Goal: Entertainment & Leisure: Browse casually

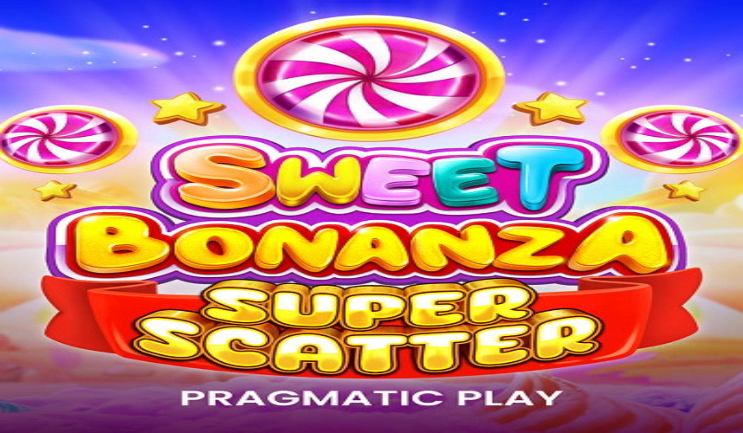
click at [51, 33] on span "Log in" at bounding box center [43, 30] width 15 height 6
type input "**********"
click at [25, 168] on button "Log In" at bounding box center [14, 172] width 22 height 9
click at [44, 100] on button "Deposit € 0.02" at bounding box center [23, 96] width 41 height 9
click at [7, 217] on span "chevron-left icon" at bounding box center [7, 217] width 0 height 0
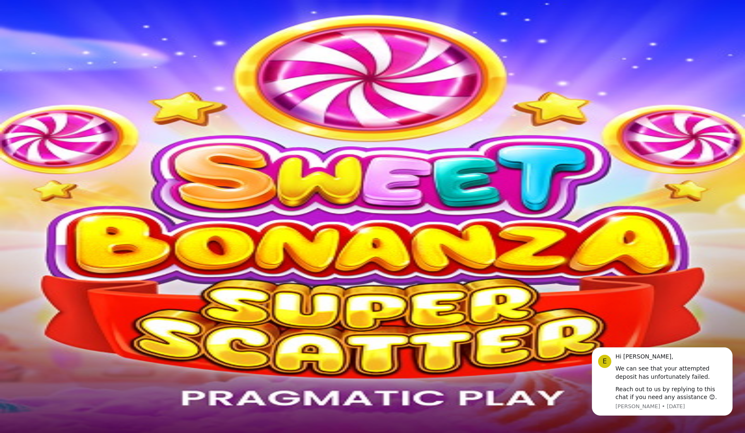
click at [58, 309] on button "Deposit" at bounding box center [45, 313] width 25 height 9
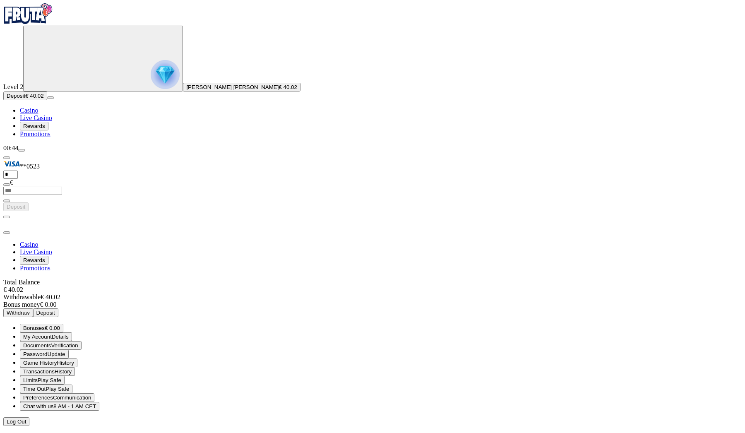
click at [311, 426] on div at bounding box center [372, 426] width 739 height 0
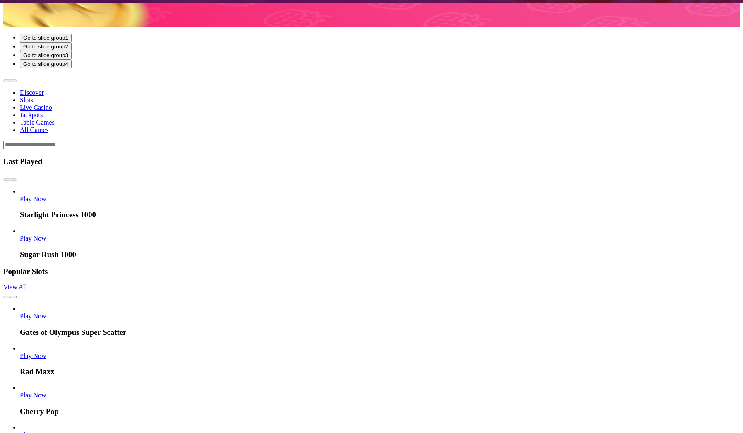
scroll to position [550, 0]
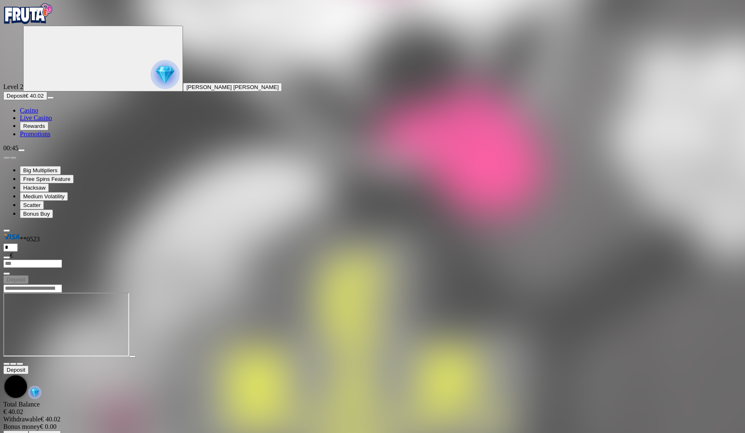
click at [733, 284] on main "Deposit Total Balance € 40.02 Withdrawable € 40.02 Bonus money € 0.00 Deposit E…" at bounding box center [372, 361] width 739 height 155
click at [7, 364] on span "close icon" at bounding box center [7, 364] width 0 height 0
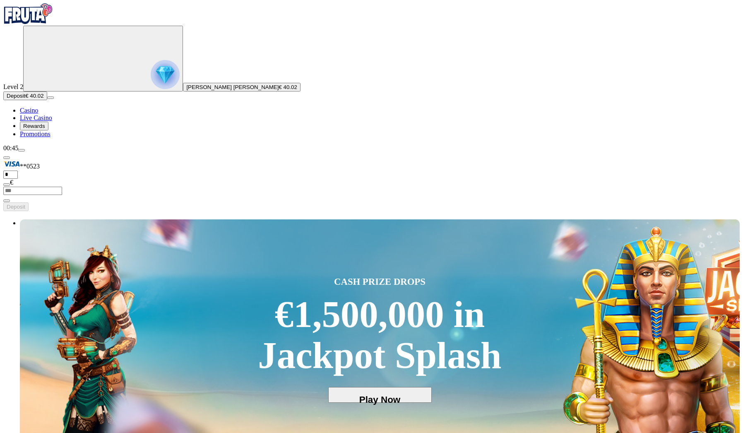
click at [52, 121] on span "Live Casino" at bounding box center [36, 117] width 32 height 7
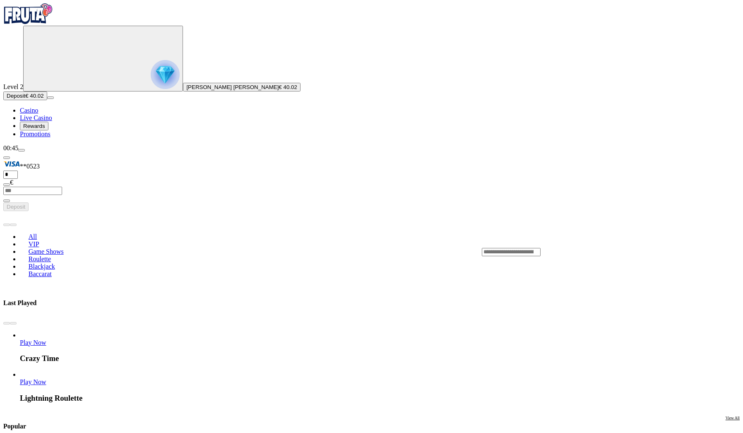
click at [46, 339] on link "Play Now" at bounding box center [33, 342] width 27 height 7
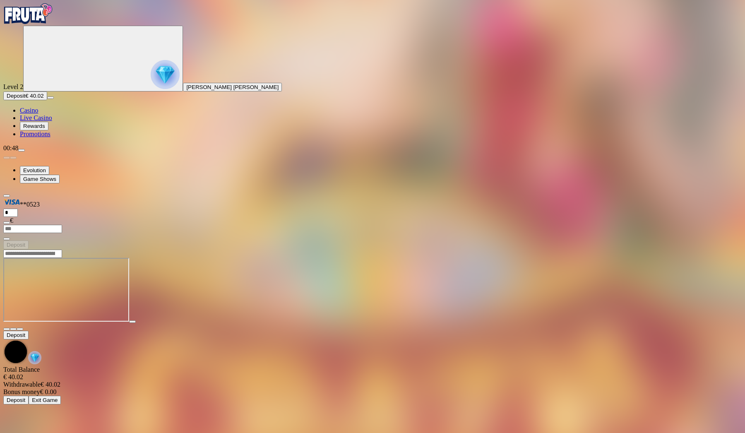
click at [47, 138] on div "Level 2 Emil Andre Sandmo Sørensen Deposit € 40.02 Casino Live Casino Rewards P…" at bounding box center [372, 82] width 739 height 112
click at [25, 99] on span "Deposit" at bounding box center [16, 96] width 19 height 6
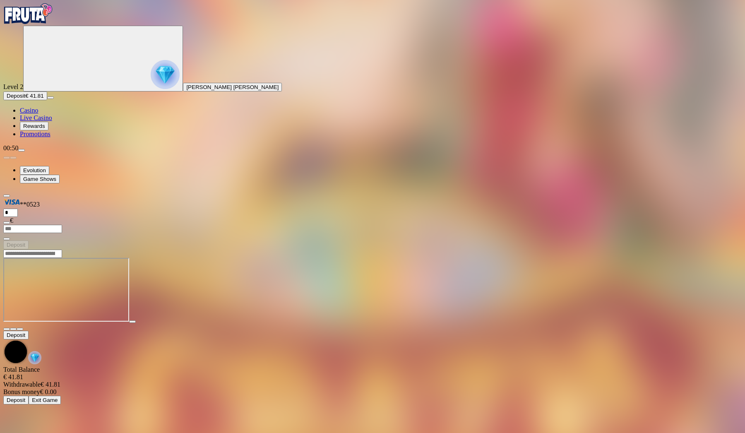
click at [25, 99] on span "Deposit" at bounding box center [16, 96] width 19 height 6
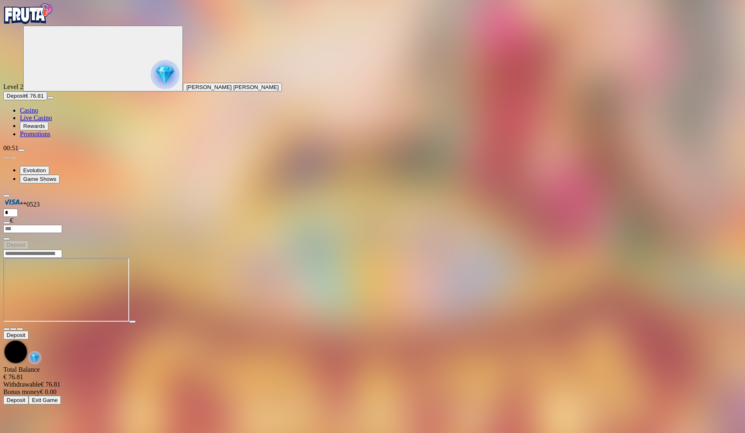
click at [38, 114] on span "Casino" at bounding box center [29, 110] width 18 height 7
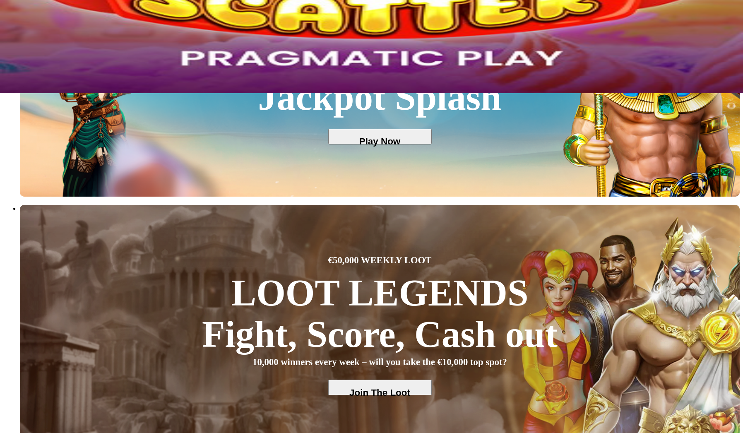
scroll to position [339, 0]
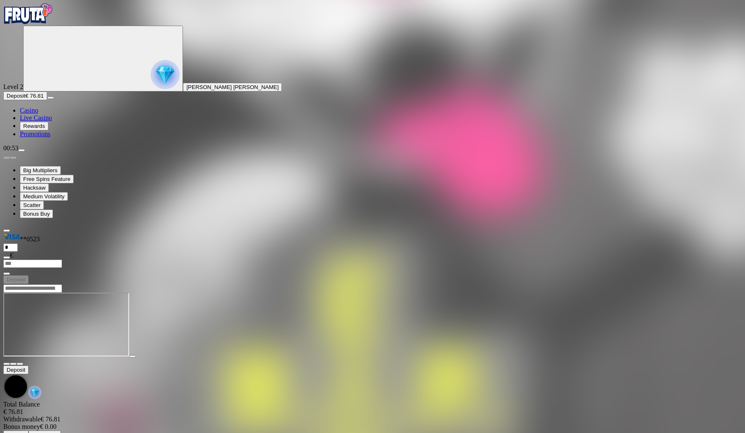
click at [7, 364] on span "close icon" at bounding box center [7, 364] width 0 height 0
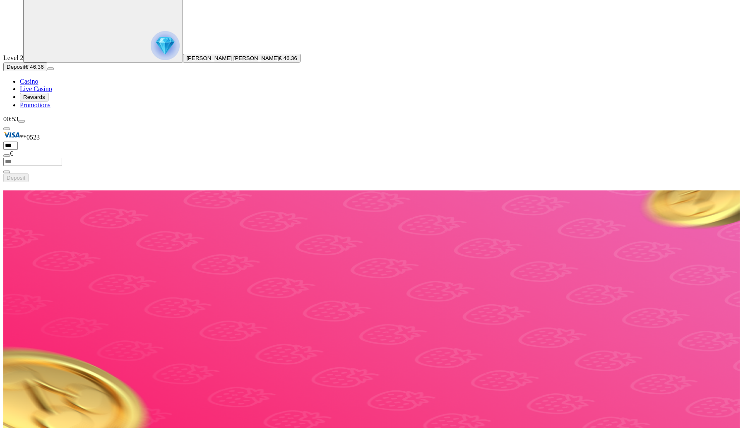
scroll to position [72, 0]
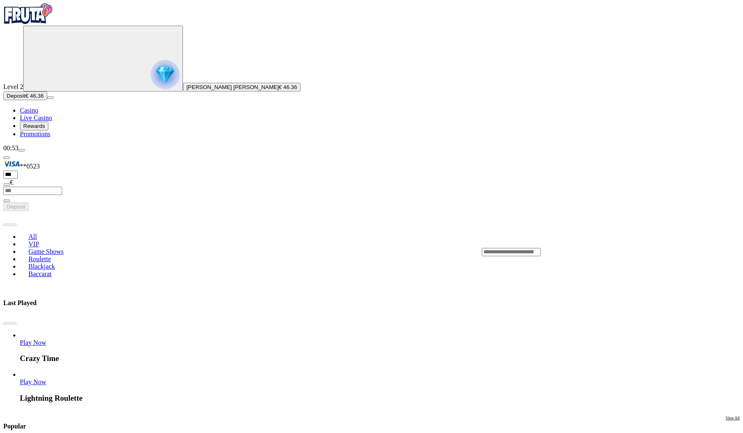
click at [58, 263] on span "Blackjack" at bounding box center [41, 266] width 33 height 7
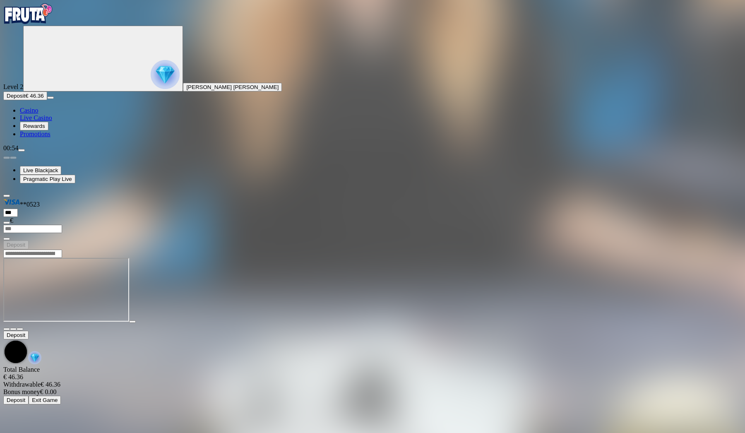
click at [7, 329] on span "close icon" at bounding box center [7, 329] width 0 height 0
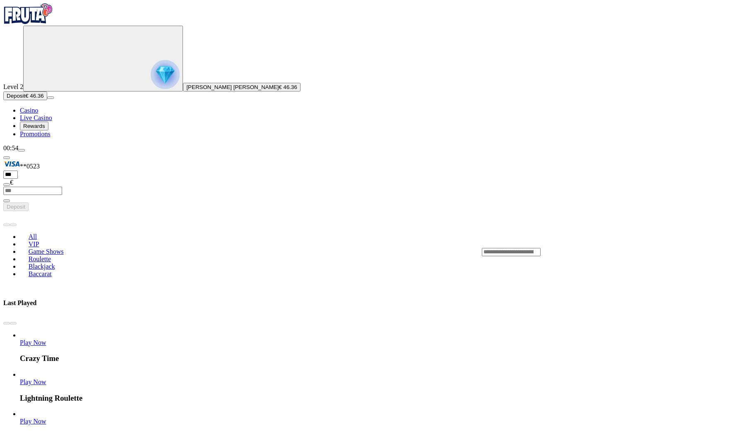
click at [38, 114] on link "Casino" at bounding box center [29, 110] width 18 height 7
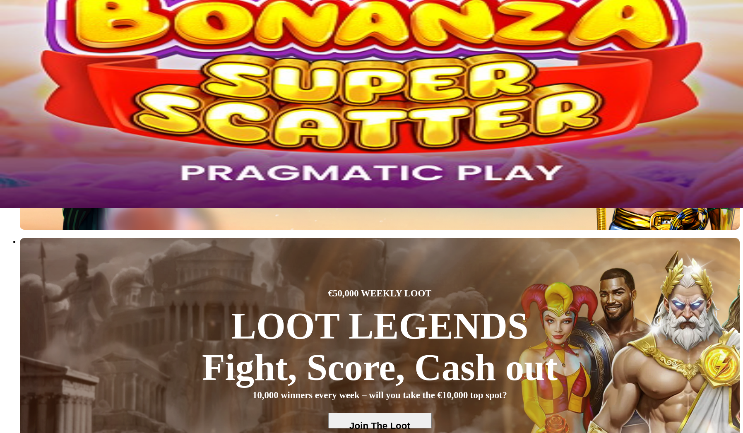
scroll to position [237, 0]
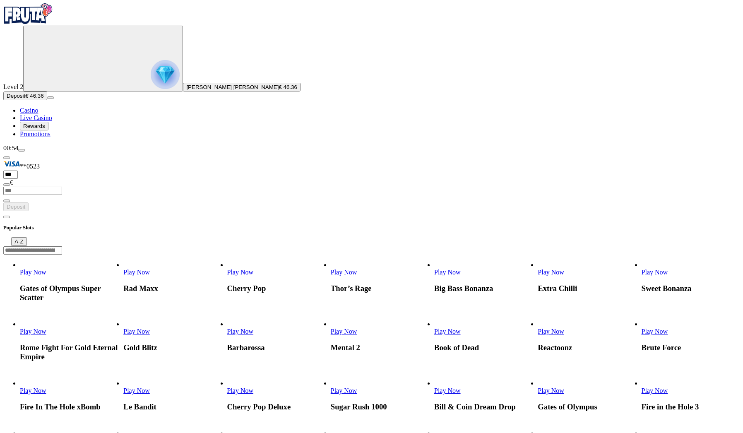
scroll to position [0, 2]
click at [38, 114] on link "Casino" at bounding box center [29, 110] width 18 height 7
click at [52, 121] on span "Live Casino" at bounding box center [36, 117] width 32 height 7
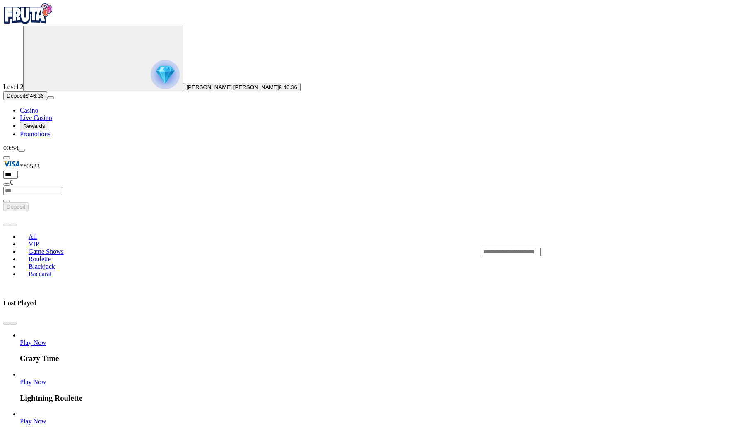
click at [541, 248] on input "Search" at bounding box center [511, 252] width 59 height 8
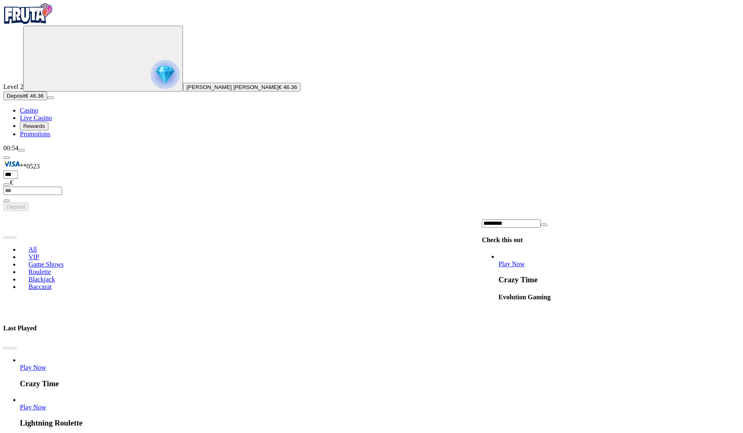
type input "*********"
click at [525, 260] on link "Play Now" at bounding box center [512, 263] width 27 height 7
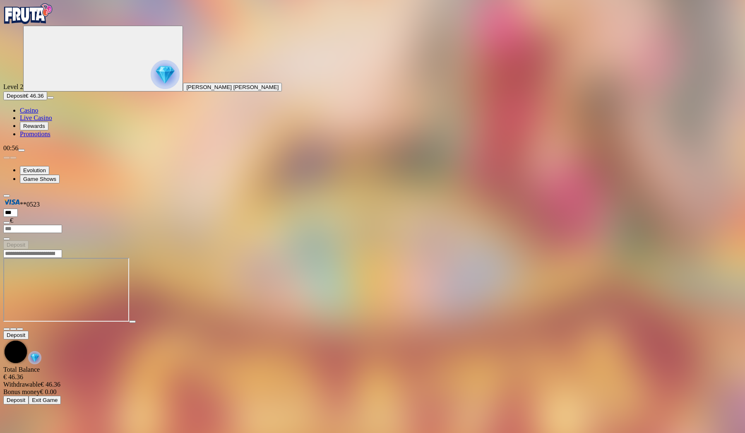
click at [7, 329] on span "close icon" at bounding box center [7, 329] width 0 height 0
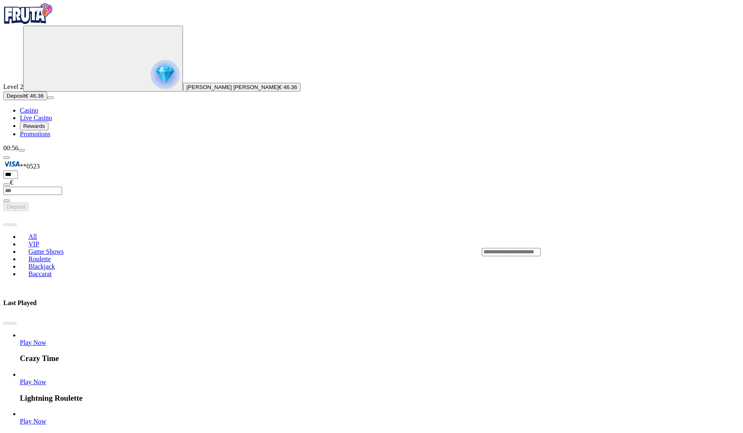
click at [38, 114] on span "Casino" at bounding box center [29, 110] width 18 height 7
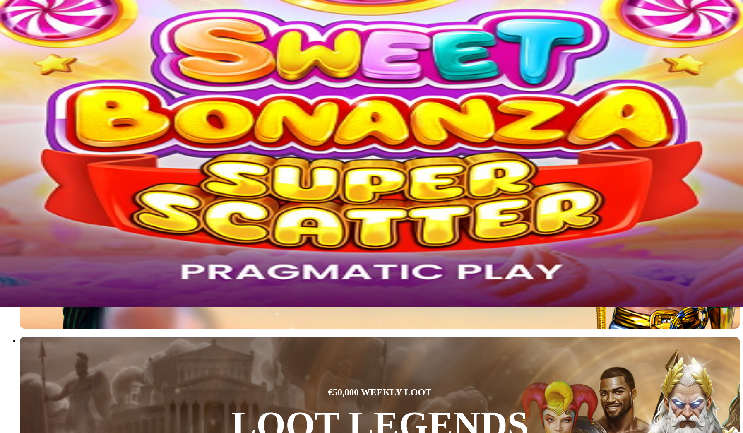
scroll to position [83, 0]
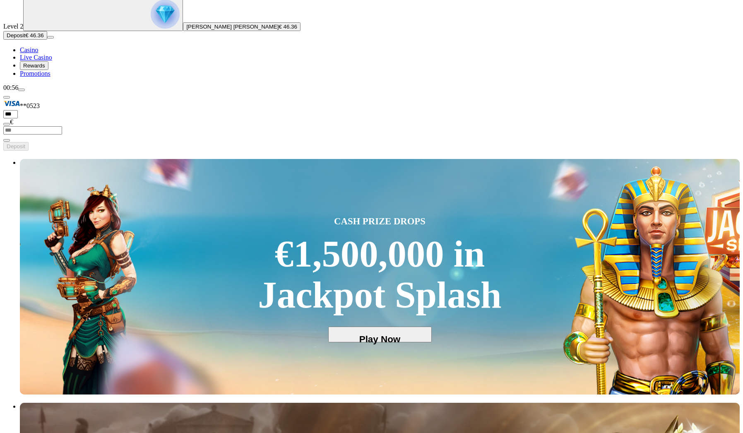
scroll to position [96, 0]
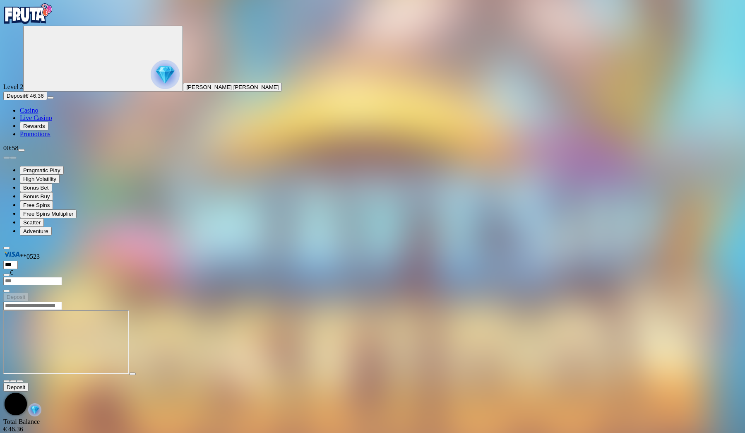
click at [7, 381] on span "close icon" at bounding box center [7, 381] width 0 height 0
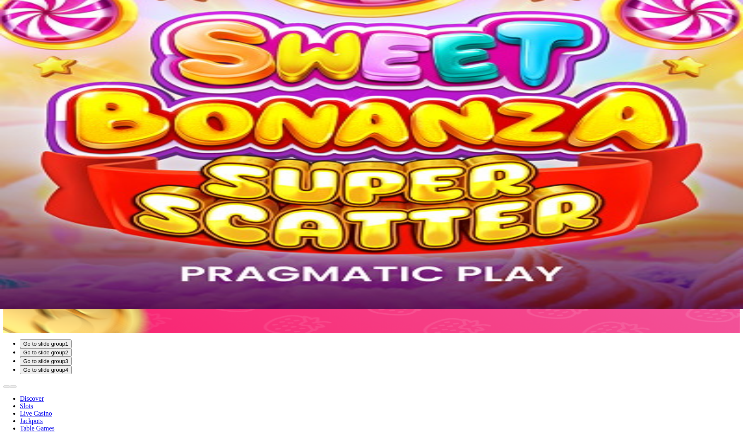
scroll to position [151, 0]
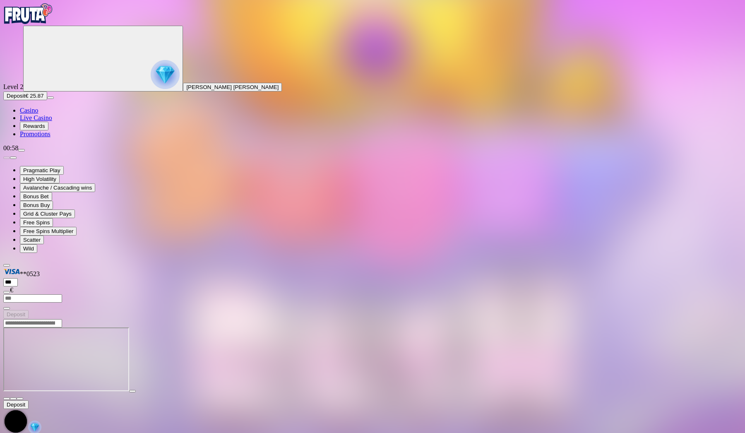
click at [7, 399] on span "close icon" at bounding box center [7, 399] width 0 height 0
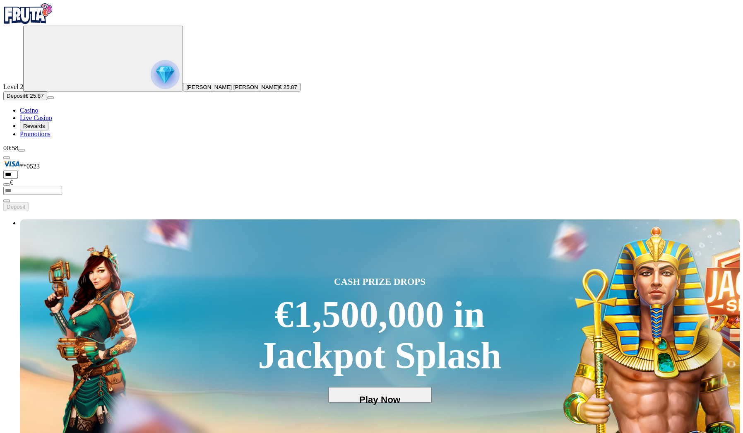
click at [52, 121] on span "Live Casino" at bounding box center [36, 117] width 32 height 7
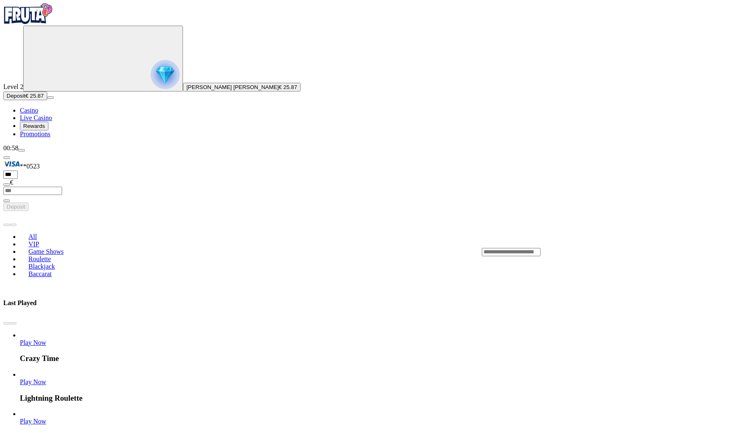
click at [52, 121] on span "Live Casino" at bounding box center [36, 117] width 32 height 7
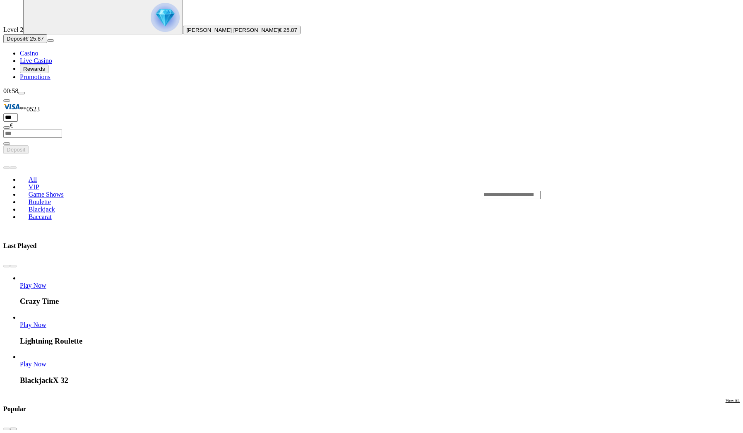
scroll to position [7, 0]
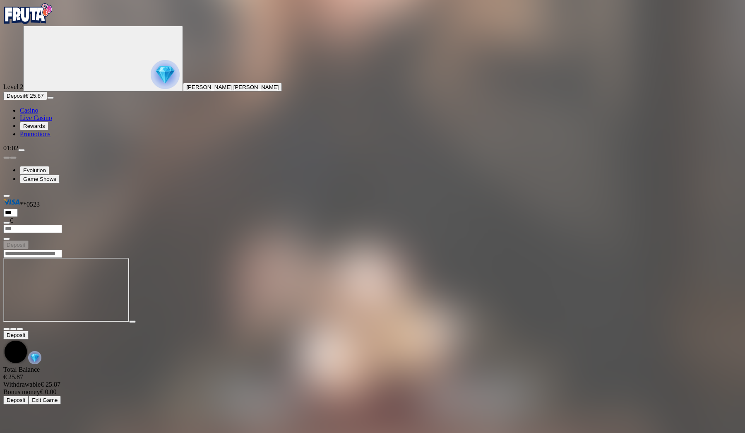
click at [25, 99] on span "Deposit" at bounding box center [16, 96] width 19 height 6
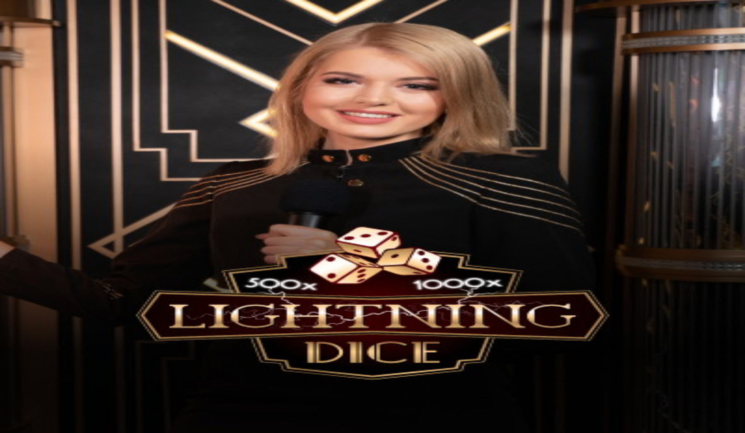
click at [7, 290] on span "close icon" at bounding box center [7, 290] width 0 height 0
click at [276, 249] on header at bounding box center [372, 253] width 739 height 9
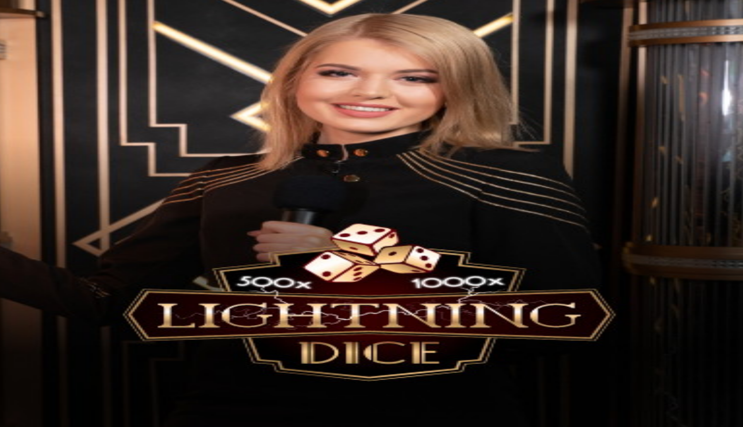
click at [7, 329] on span "close icon" at bounding box center [7, 329] width 0 height 0
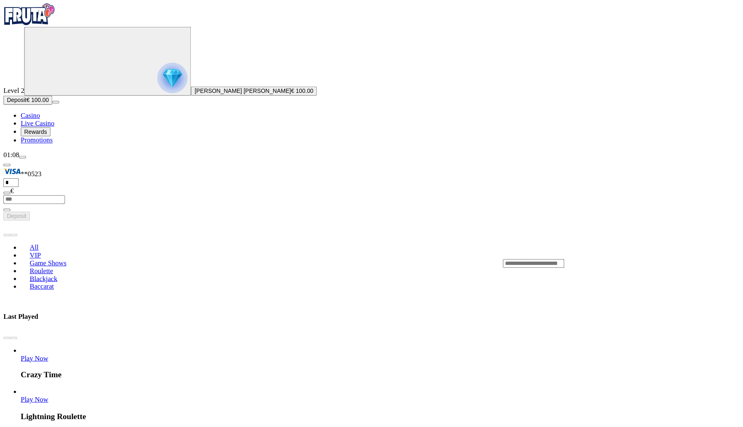
click at [37, 114] on span "Casino" at bounding box center [29, 110] width 18 height 7
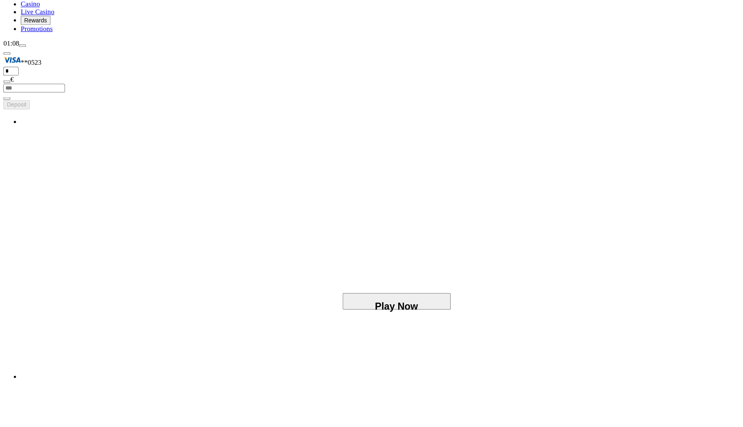
scroll to position [133, 0]
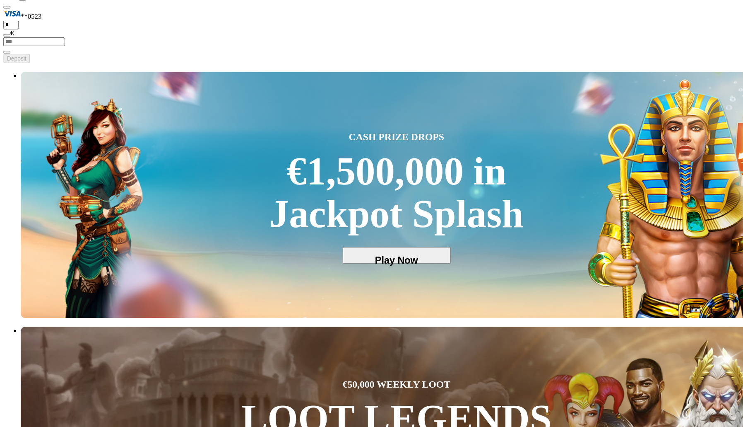
type input "****"
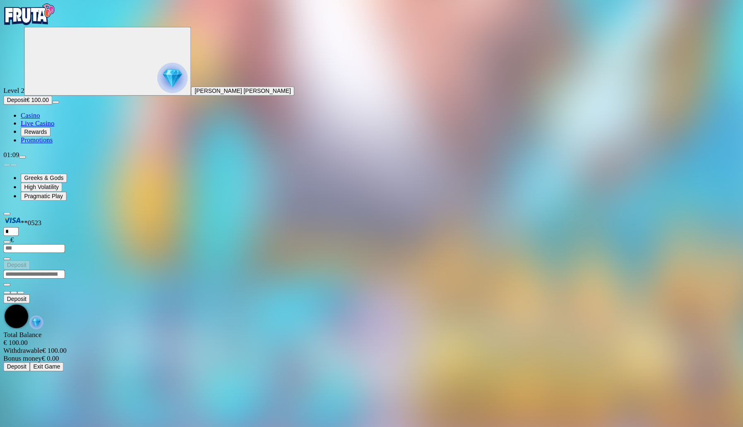
click at [548, 267] on div at bounding box center [371, 267] width 737 height 0
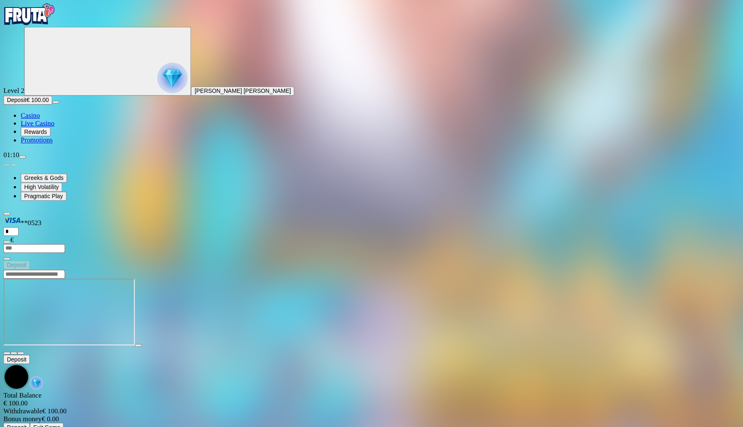
click at [38, 114] on span "Casino" at bounding box center [29, 110] width 18 height 7
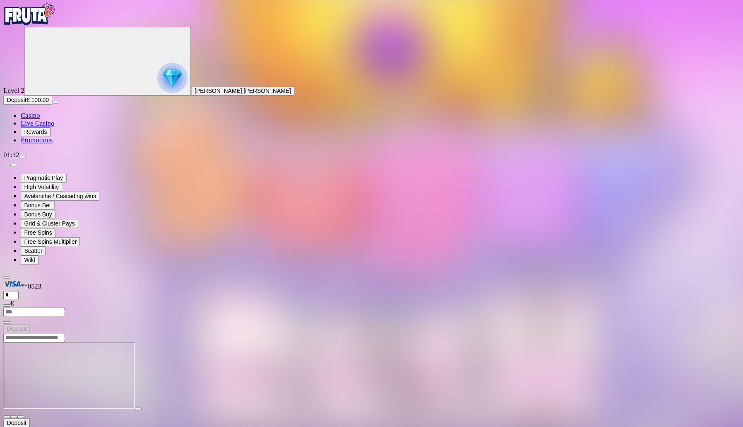
click at [38, 114] on span "Casino" at bounding box center [29, 110] width 18 height 7
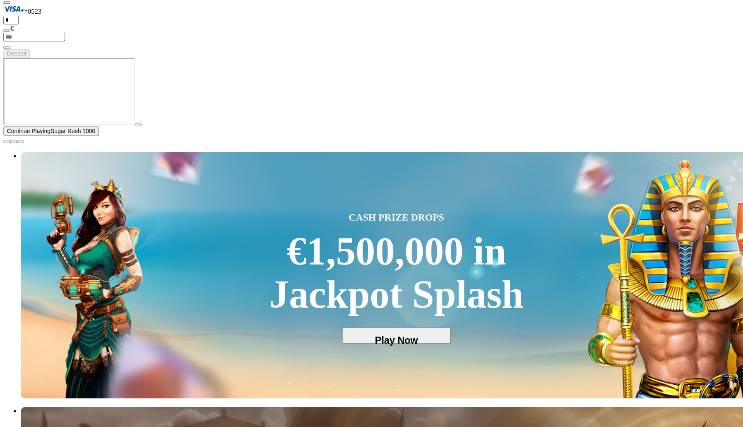
scroll to position [140, 0]
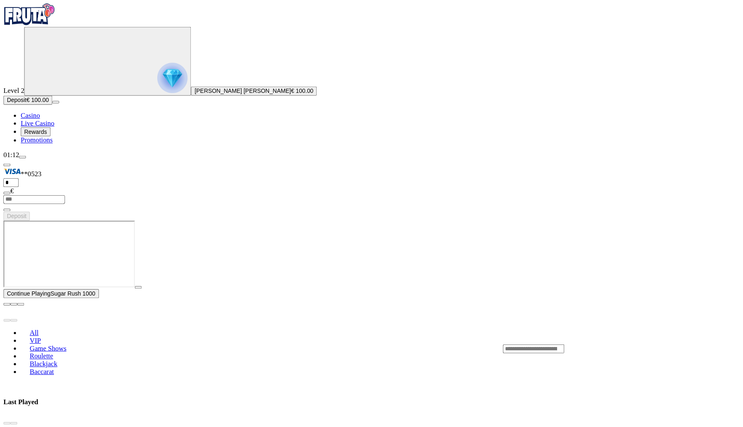
click at [38, 114] on span "Casino" at bounding box center [29, 110] width 18 height 7
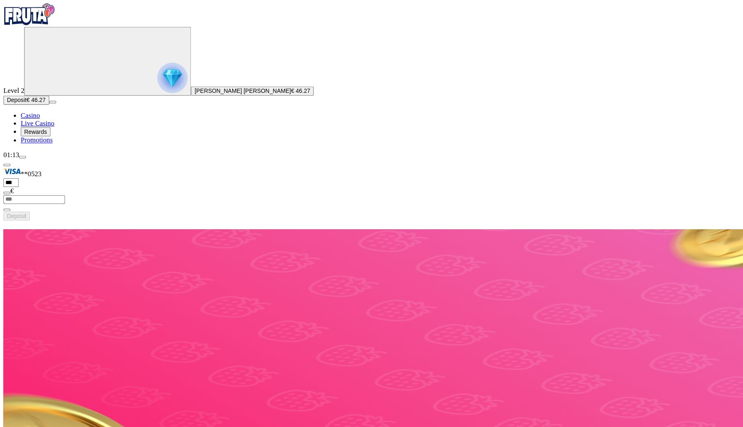
click at [151, 89] on img "Primary" at bounding box center [165, 74] width 29 height 29
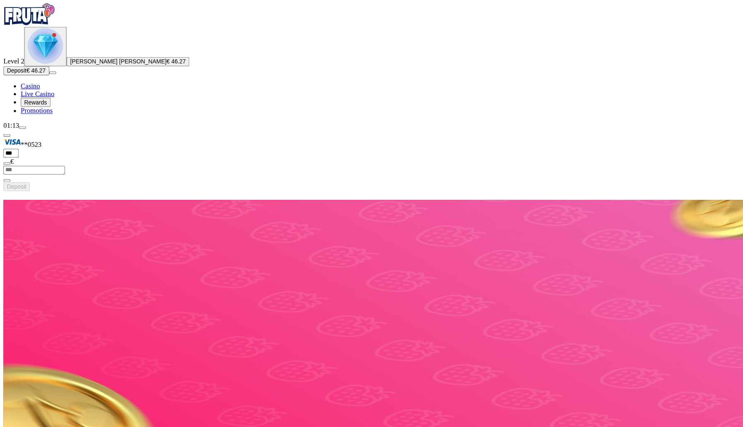
click at [51, 61] on img "Primary" at bounding box center [44, 44] width 34 height 34
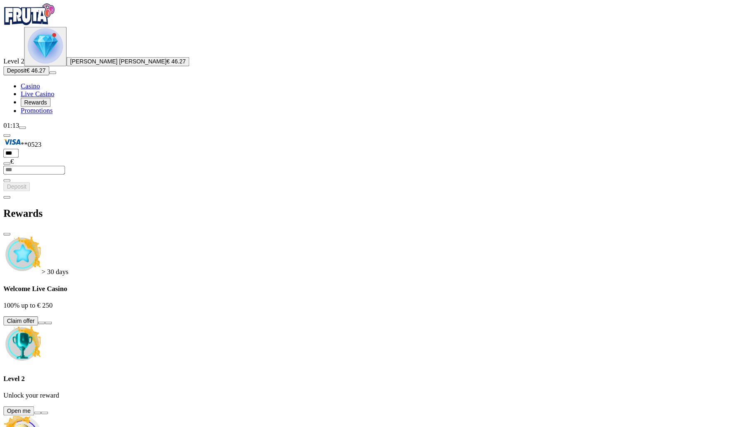
click at [110, 183] on div "Rewards" at bounding box center [371, 204] width 737 height 43
click at [39, 394] on button at bounding box center [36, 395] width 7 height 2
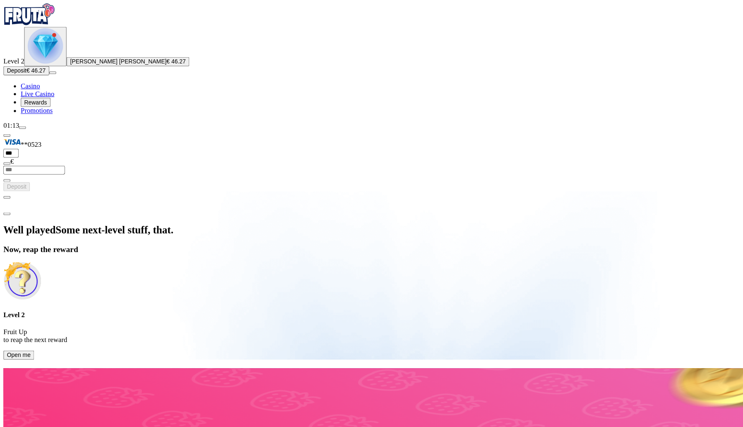
click at [29, 337] on span "Open me" at bounding box center [18, 340] width 23 height 6
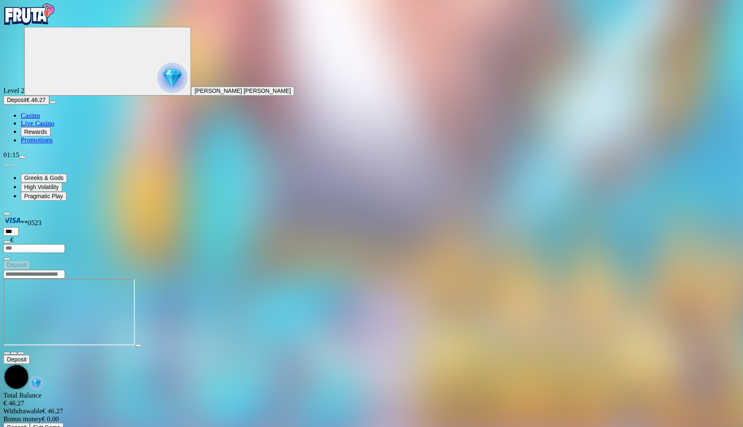
click at [151, 78] on img "Primary" at bounding box center [165, 74] width 29 height 29
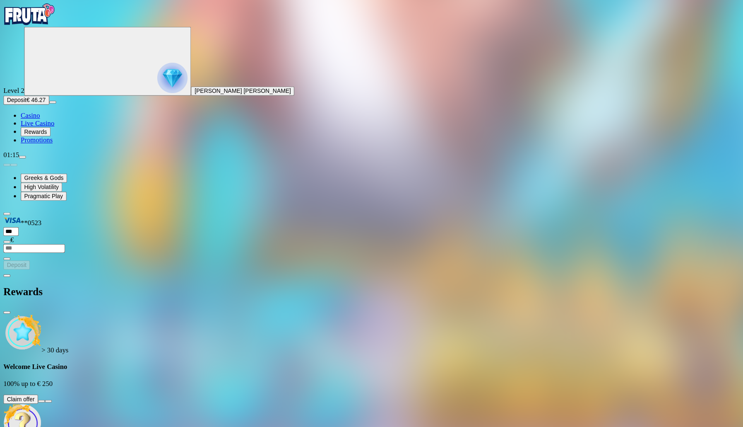
click at [43, 383] on button at bounding box center [39, 384] width 7 height 2
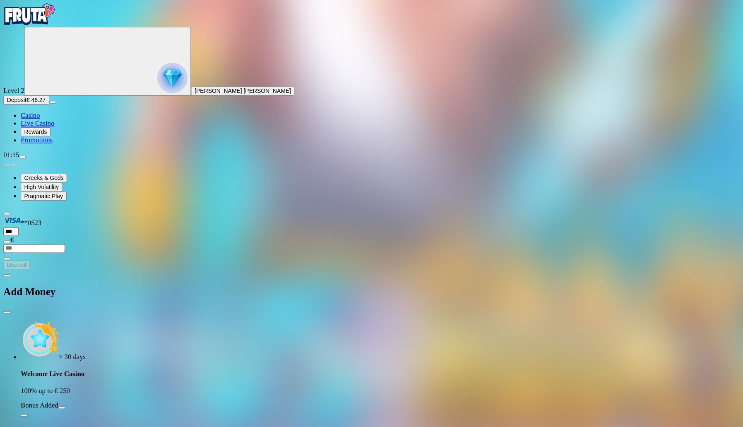
click at [63, 389] on button "Bonus Added" at bounding box center [59, 390] width 7 height 2
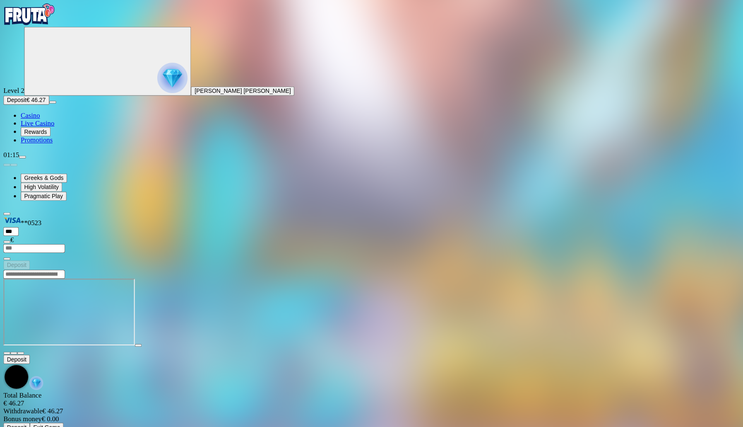
click at [38, 114] on span "Casino" at bounding box center [29, 110] width 18 height 7
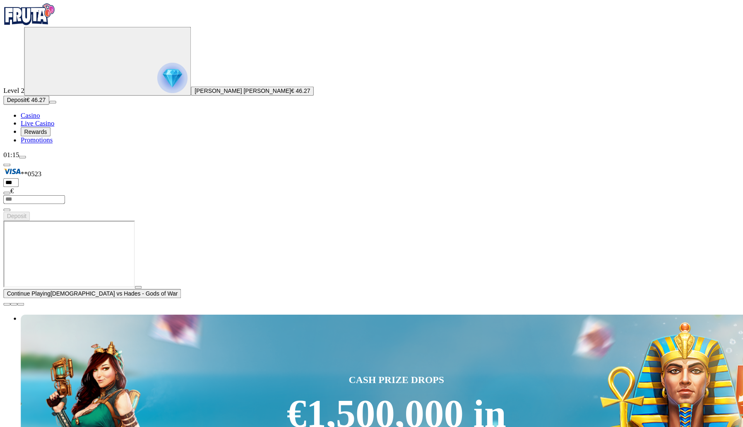
click at [151, 89] on img "Primary" at bounding box center [165, 74] width 29 height 29
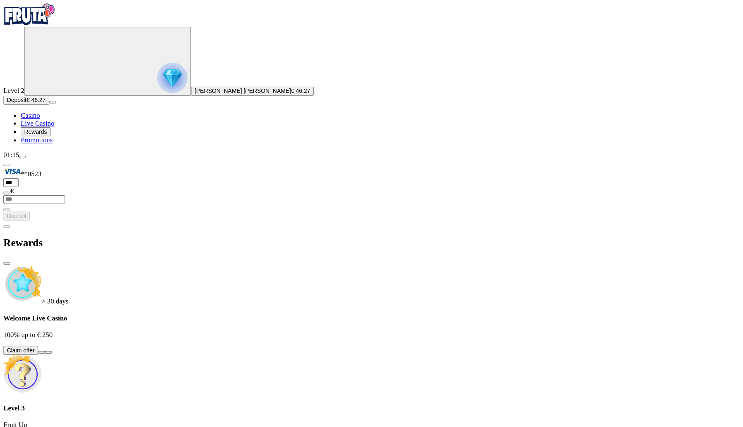
click at [7, 217] on span "chevron-left icon" at bounding box center [7, 217] width 0 height 0
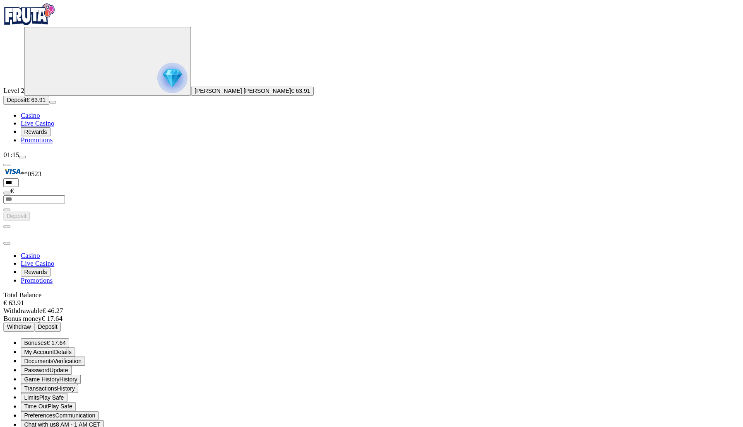
click at [63, 325] on span "€ 17.64" at bounding box center [54, 328] width 18 height 6
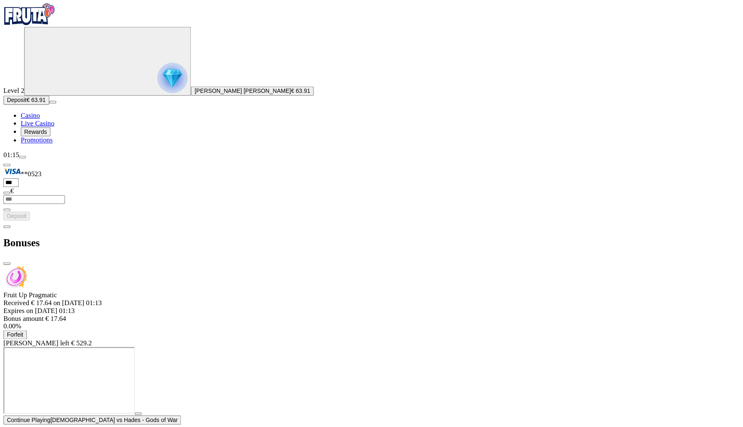
click at [22, 317] on span "Forfeit" at bounding box center [15, 320] width 16 height 6
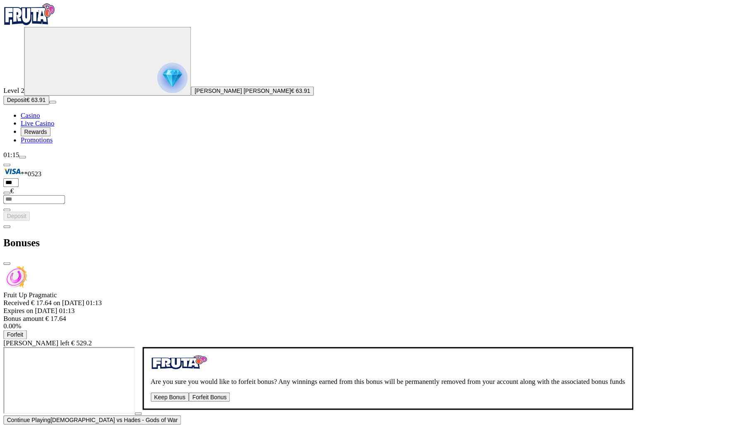
click at [198, 376] on button "Forfeit Bonus" at bounding box center [200, 380] width 39 height 9
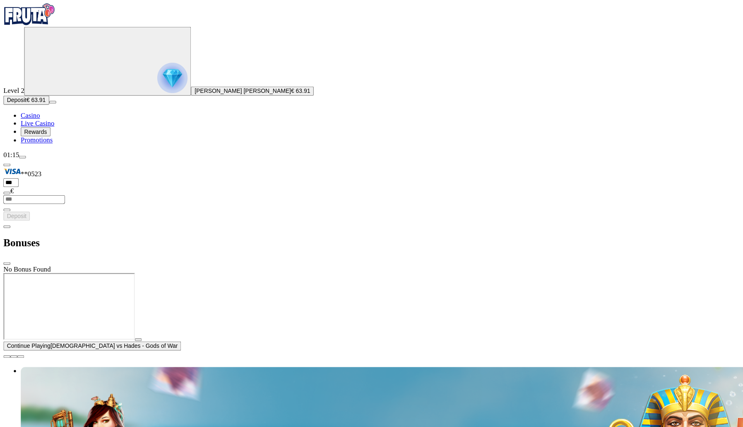
click at [273, 261] on div at bounding box center [371, 261] width 737 height 0
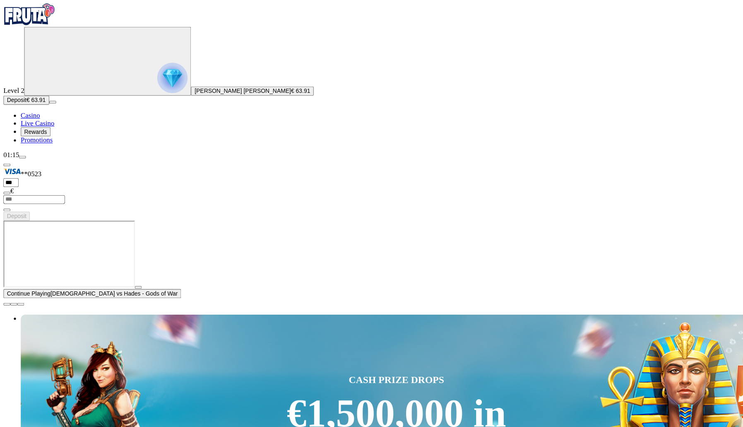
click at [151, 89] on img "Primary" at bounding box center [165, 74] width 29 height 29
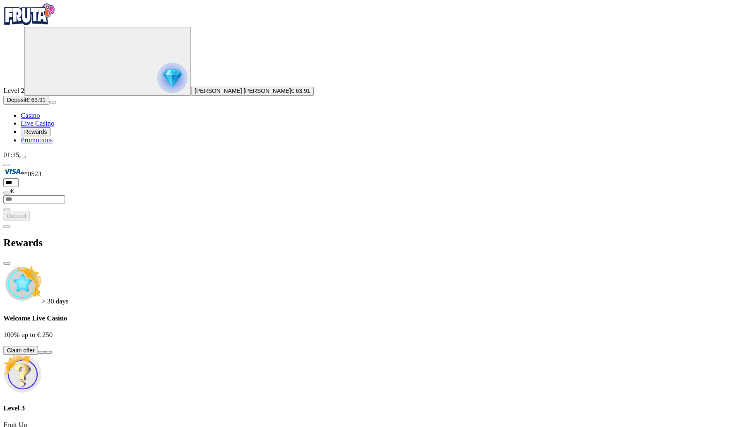
click at [108, 211] on div "Rewards" at bounding box center [371, 232] width 737 height 43
click at [7, 217] on span "chevron-left icon" at bounding box center [7, 217] width 0 height 0
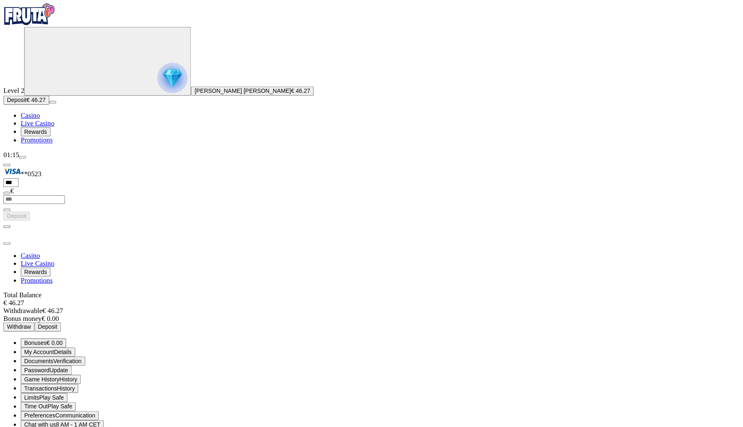
click at [323, 426] on div at bounding box center [371, 426] width 737 height 0
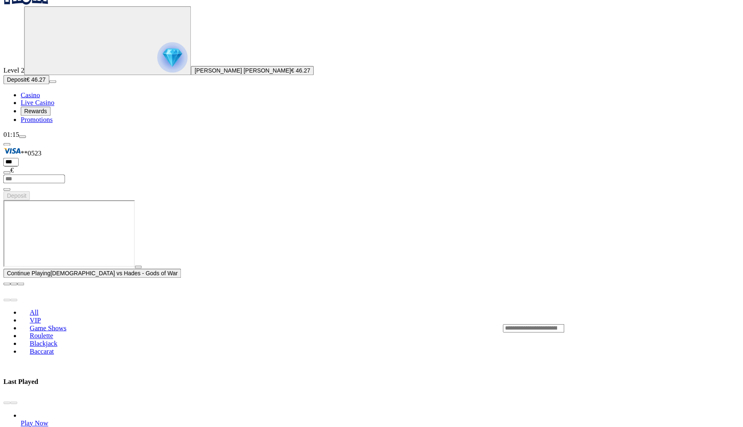
scroll to position [40, 0]
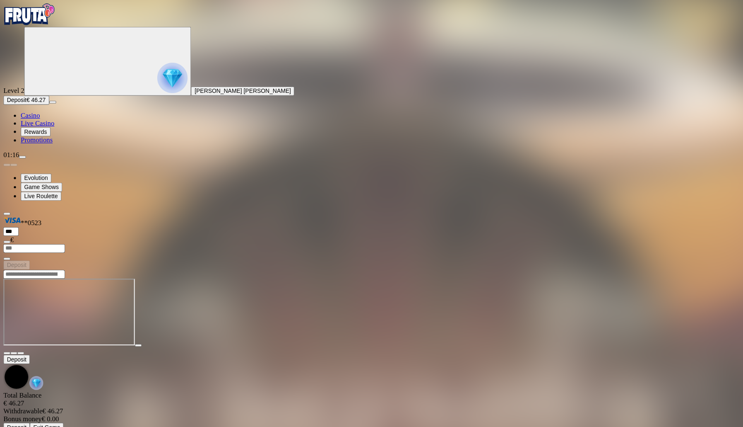
click at [38, 114] on span "Casino" at bounding box center [29, 110] width 18 height 7
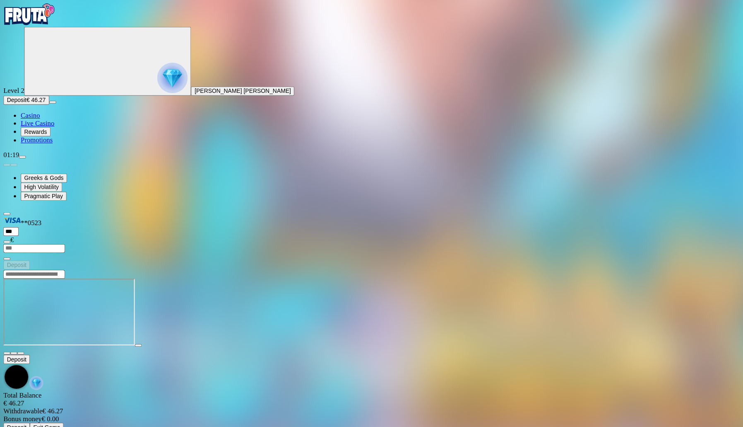
click at [38, 114] on span "Casino" at bounding box center [29, 110] width 18 height 7
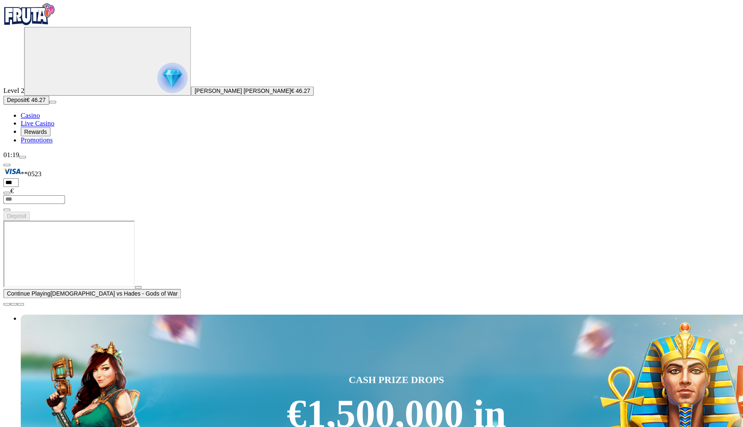
click at [133, 275] on span "play icon" at bounding box center [133, 275] width 0 height 0
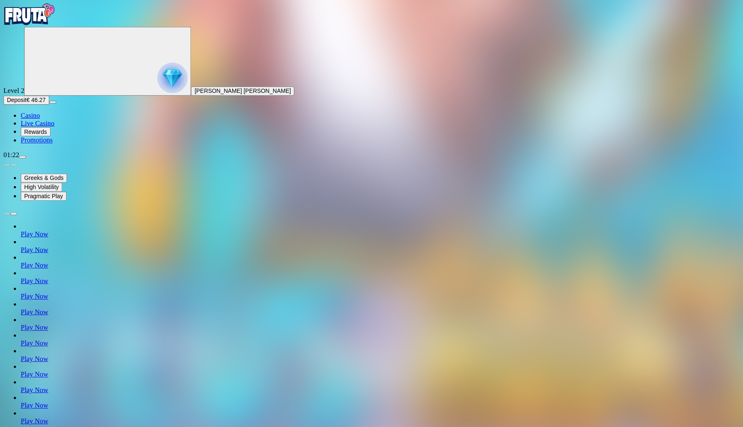
click at [38, 114] on span "Casino" at bounding box center [29, 110] width 18 height 7
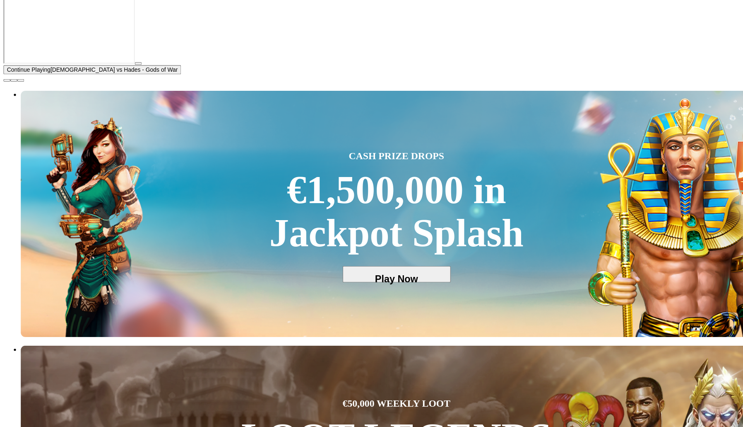
scroll to position [189, 0]
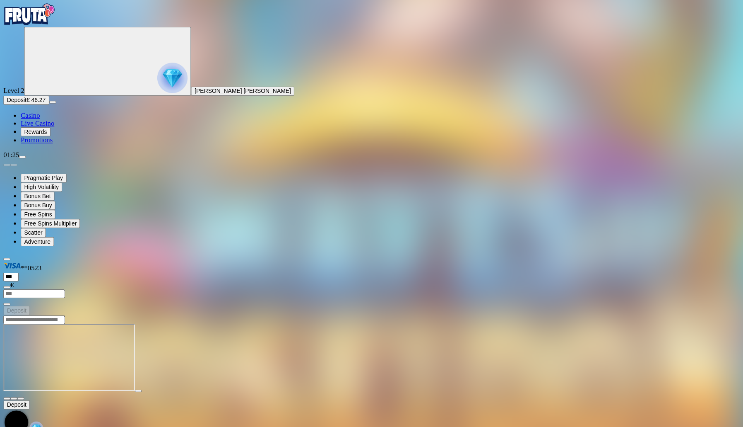
click at [38, 114] on span "Casino" at bounding box center [29, 110] width 18 height 7
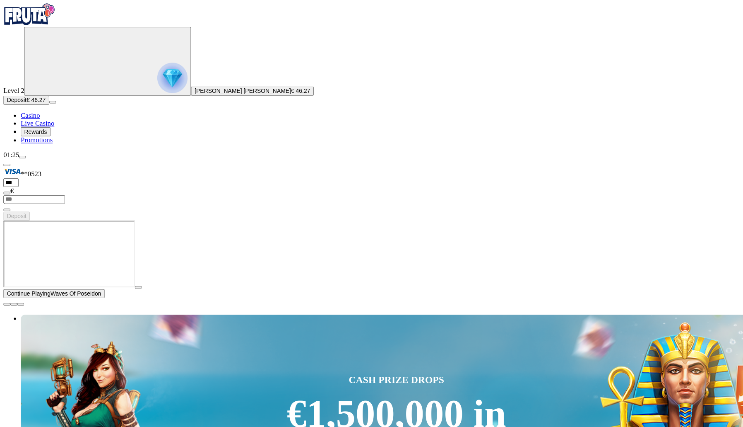
click at [38, 114] on span "Casino" at bounding box center [29, 110] width 18 height 7
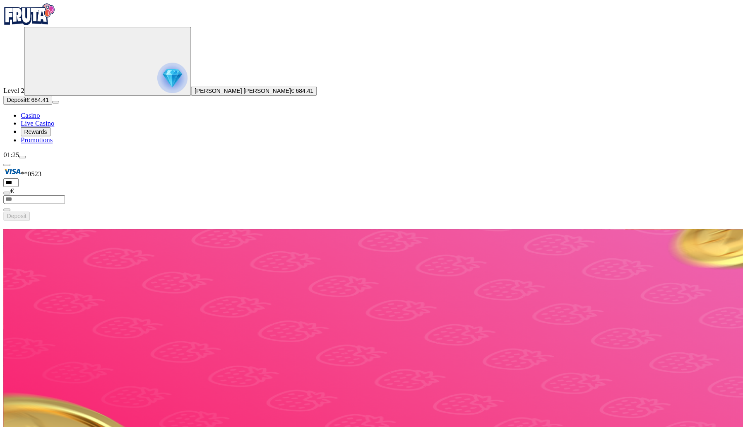
click at [151, 76] on img "Primary" at bounding box center [165, 74] width 29 height 29
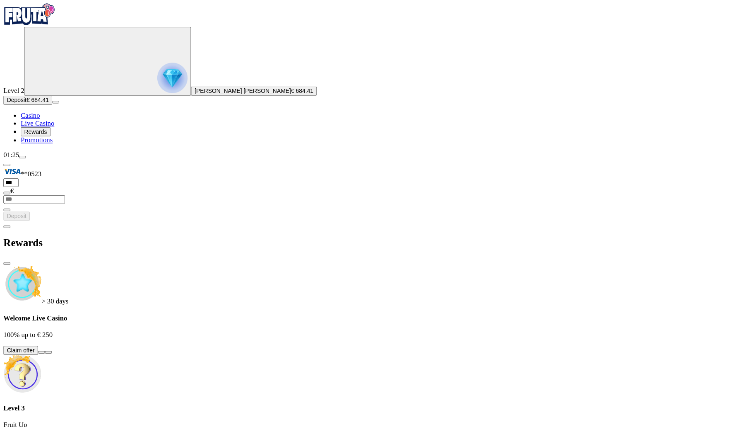
click at [7, 217] on span "chevron-left icon" at bounding box center [7, 217] width 0 height 0
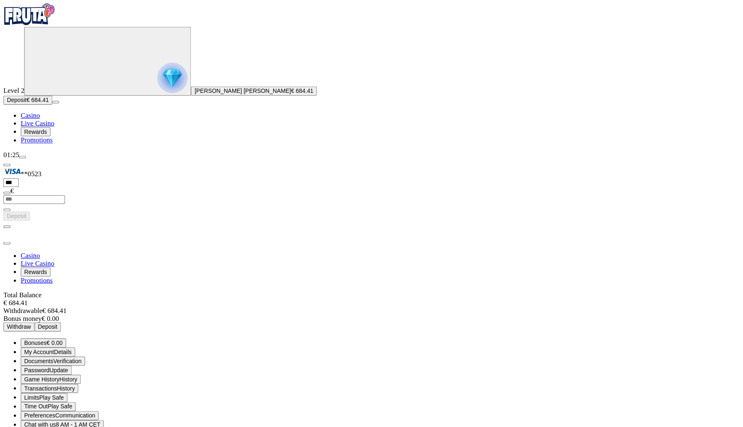
click at [7, 233] on span "close icon" at bounding box center [7, 233] width 0 height 0
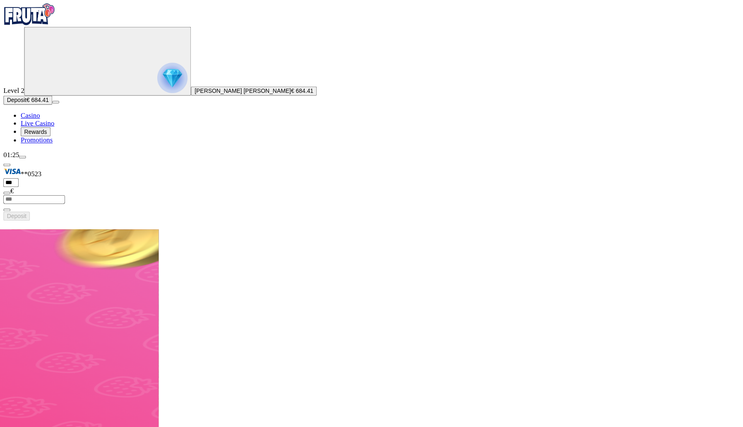
click at [151, 83] on img "Primary" at bounding box center [165, 74] width 29 height 29
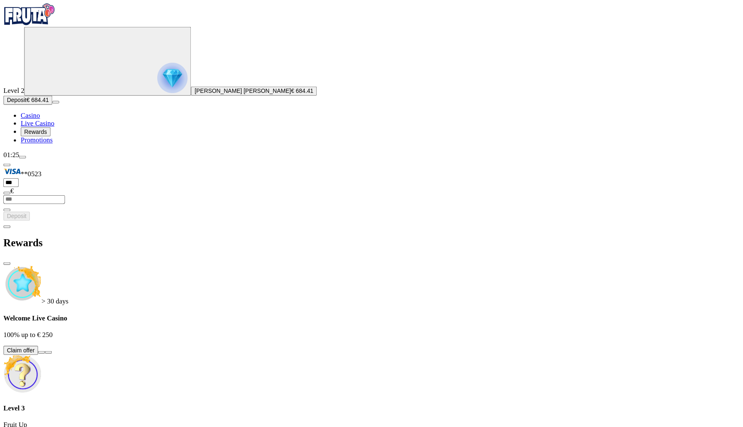
click at [7, 217] on span "chevron-left icon" at bounding box center [7, 217] width 0 height 0
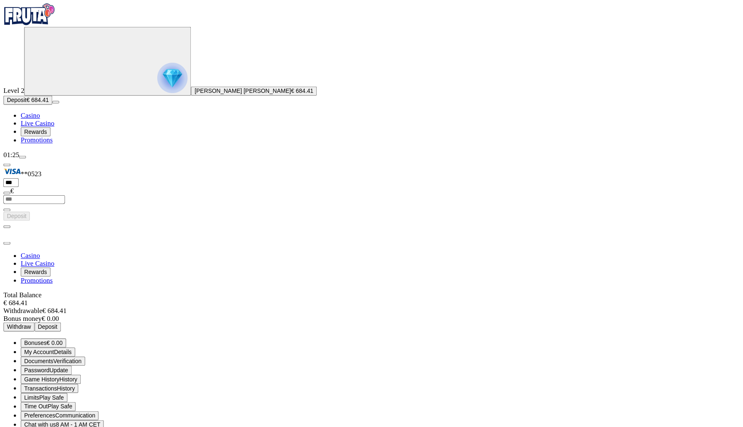
click at [30, 310] on span "Withdraw" at bounding box center [18, 313] width 23 height 6
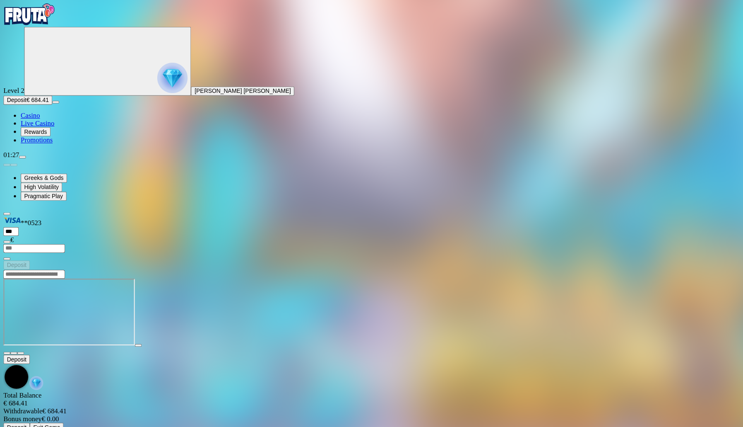
click at [38, 114] on span "Casino" at bounding box center [29, 110] width 18 height 7
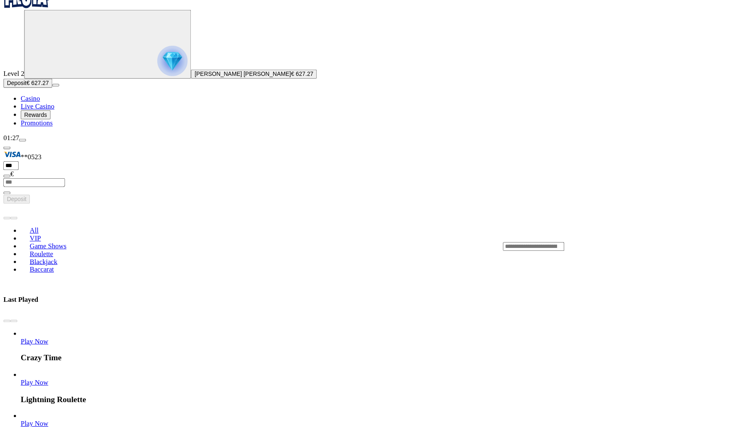
click at [46, 339] on span "Play Now" at bounding box center [33, 342] width 27 height 7
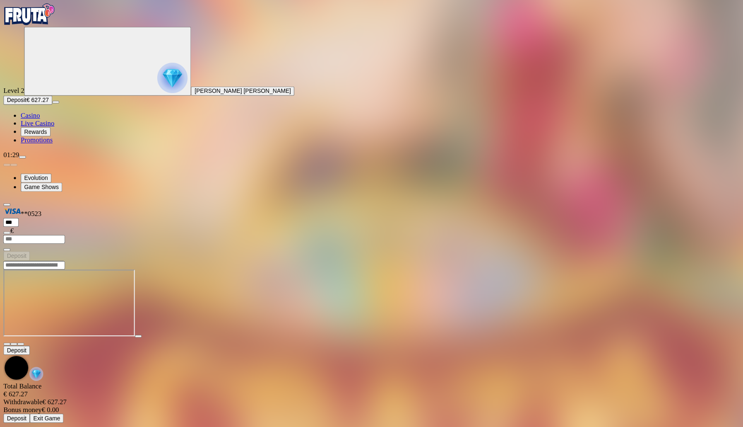
click at [46, 138] on nav "Casino Live Casino Rewards Promotions" at bounding box center [371, 122] width 737 height 31
click at [38, 114] on span "Casino" at bounding box center [29, 110] width 18 height 7
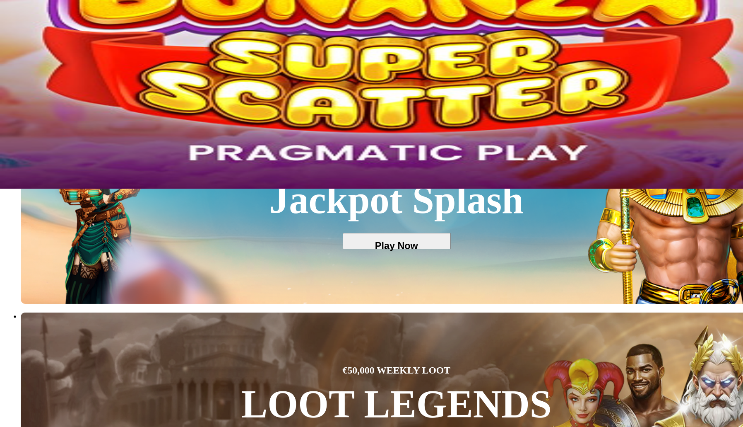
scroll to position [229, 0]
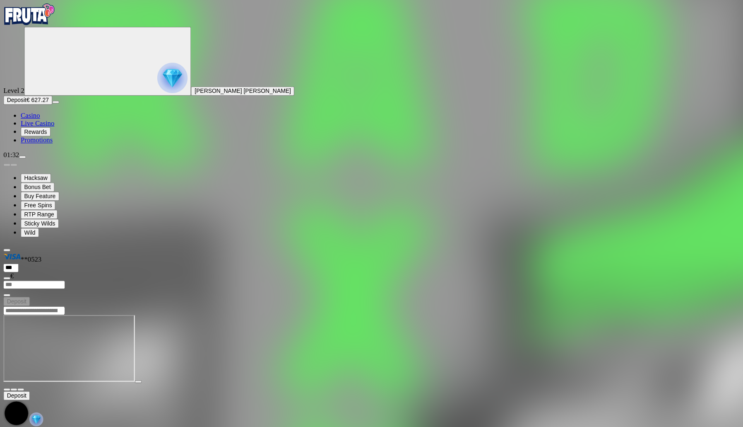
click at [38, 114] on span "Casino" at bounding box center [29, 110] width 18 height 7
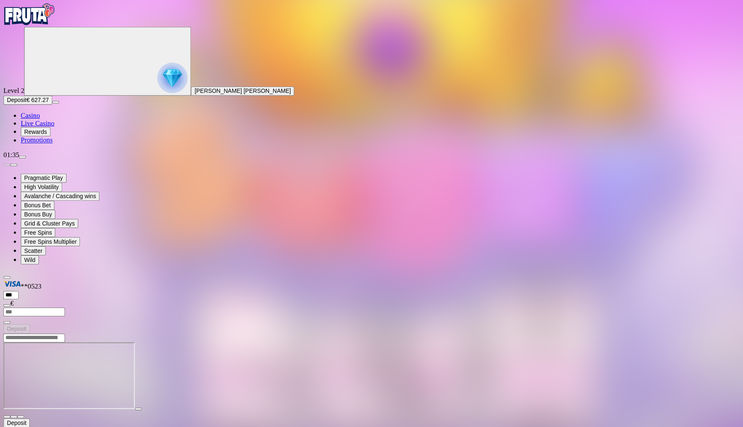
click at [38, 114] on span "Casino" at bounding box center [29, 110] width 18 height 7
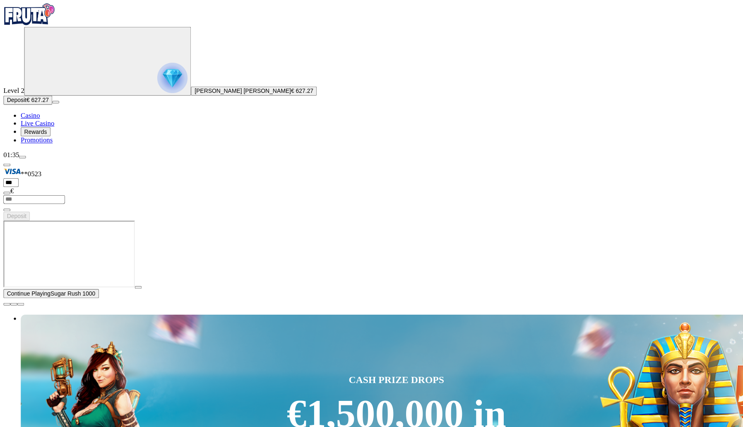
click at [47, 121] on span "Live Casino" at bounding box center [36, 117] width 32 height 7
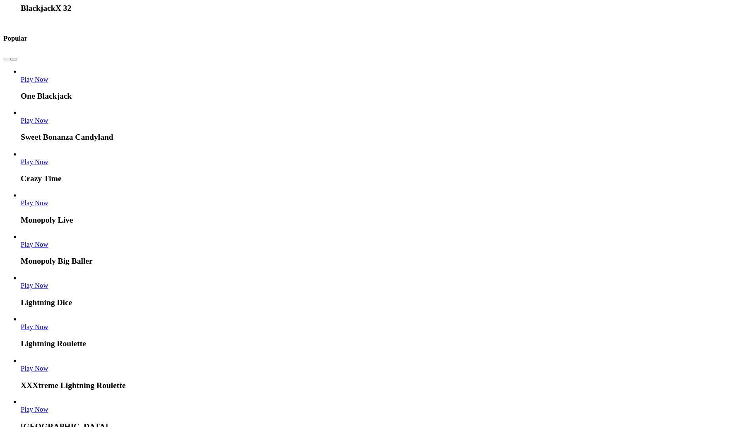
scroll to position [504, 0]
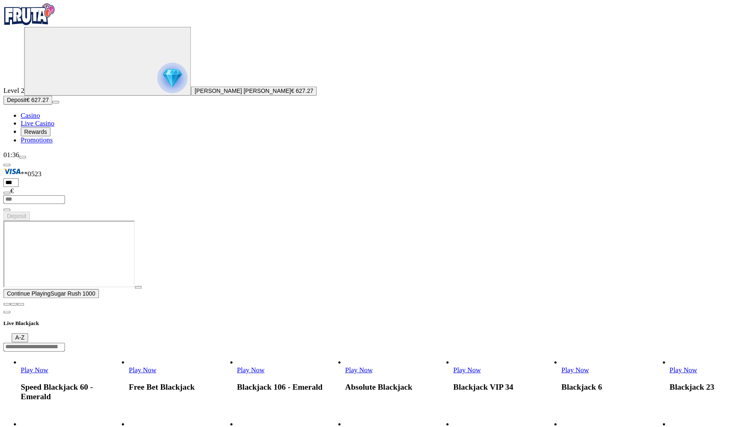
click at [38, 114] on span "Casino" at bounding box center [29, 110] width 18 height 7
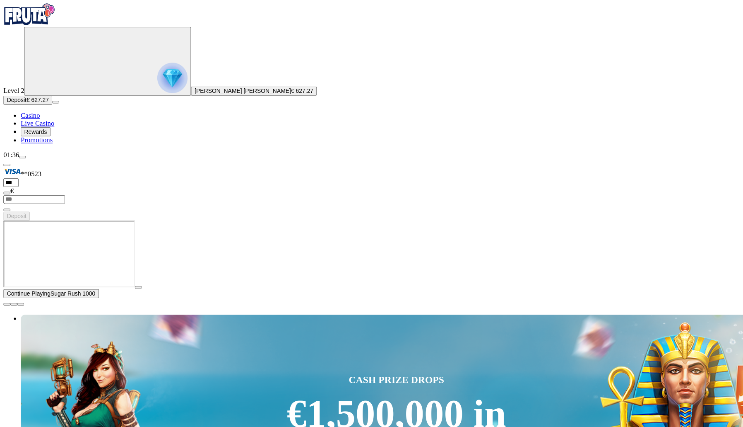
click at [46, 121] on span "Live Casino" at bounding box center [36, 117] width 32 height 7
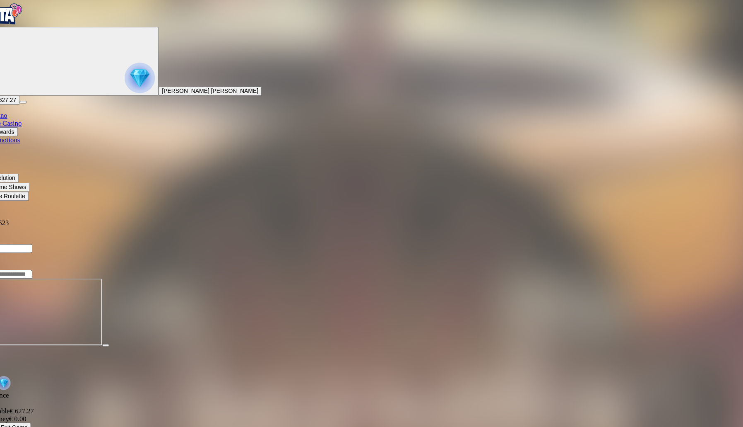
scroll to position [0, 2]
click at [7, 338] on span "close icon" at bounding box center [7, 338] width 0 height 0
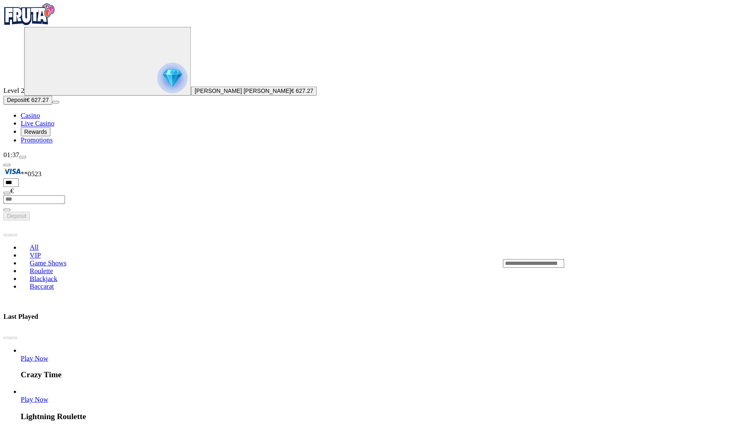
click at [38, 114] on span "Casino" at bounding box center [29, 110] width 18 height 7
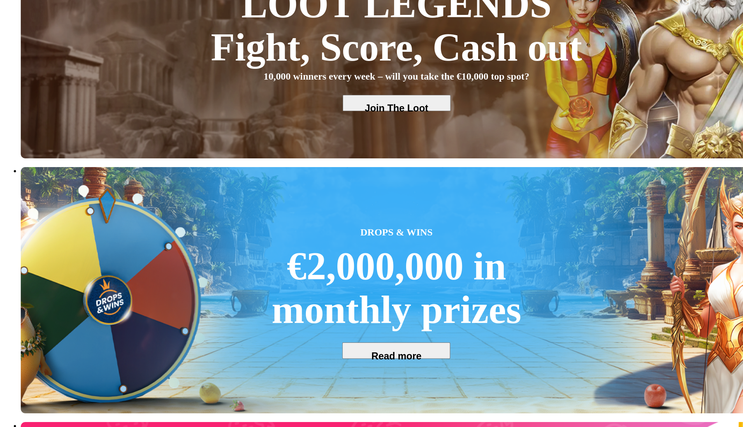
scroll to position [545, 0]
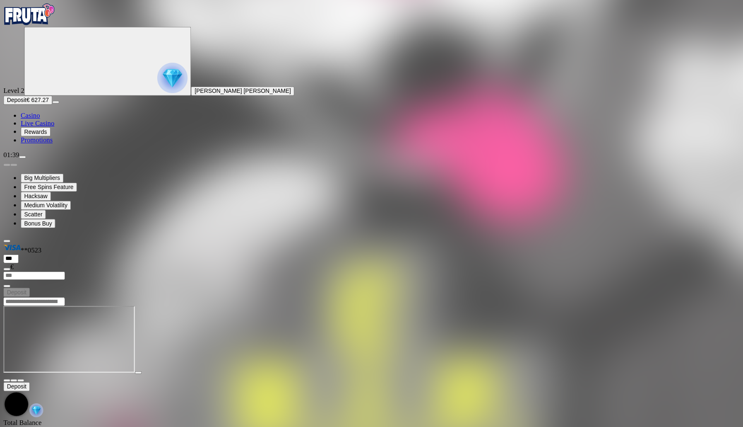
click at [38, 114] on link "Casino" at bounding box center [29, 110] width 18 height 7
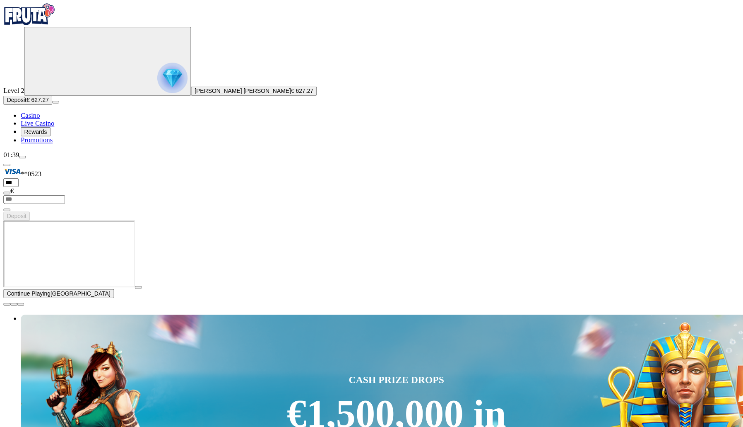
click at [38, 114] on span "Casino" at bounding box center [29, 110] width 18 height 7
click at [52, 121] on span "Live Casino" at bounding box center [36, 117] width 32 height 7
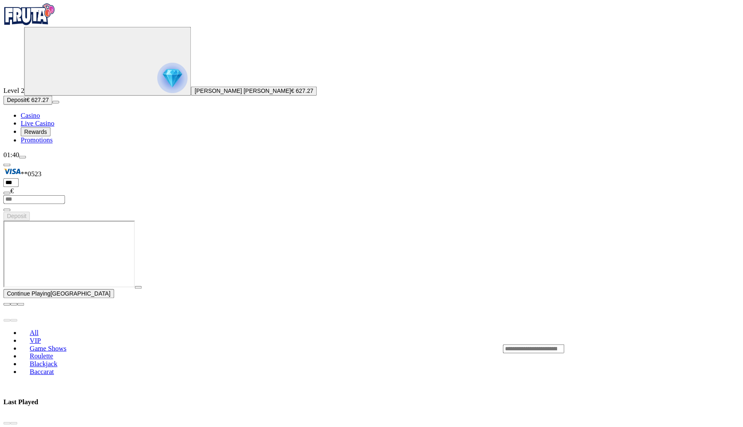
click at [299, 374] on header "Last Played" at bounding box center [371, 384] width 737 height 21
click at [133, 275] on span "play icon" at bounding box center [133, 275] width 0 height 0
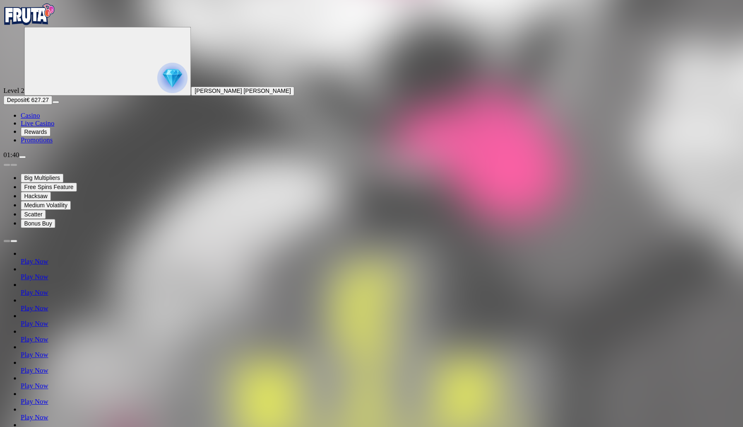
click at [49, 121] on span "Live Casino" at bounding box center [36, 117] width 32 height 7
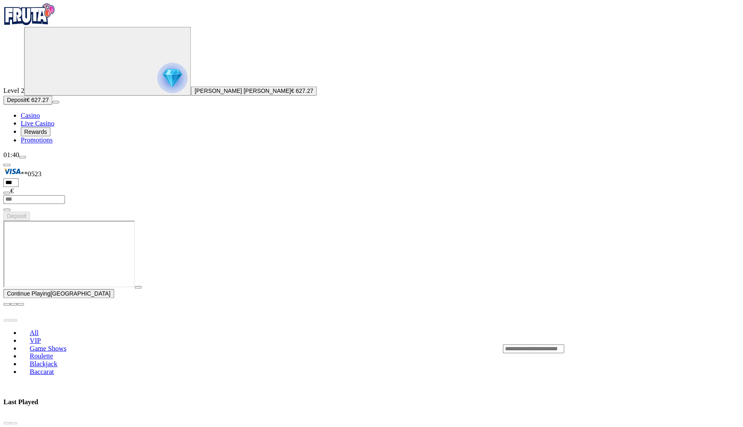
click at [538, 330] on input "Search" at bounding box center [511, 334] width 59 height 8
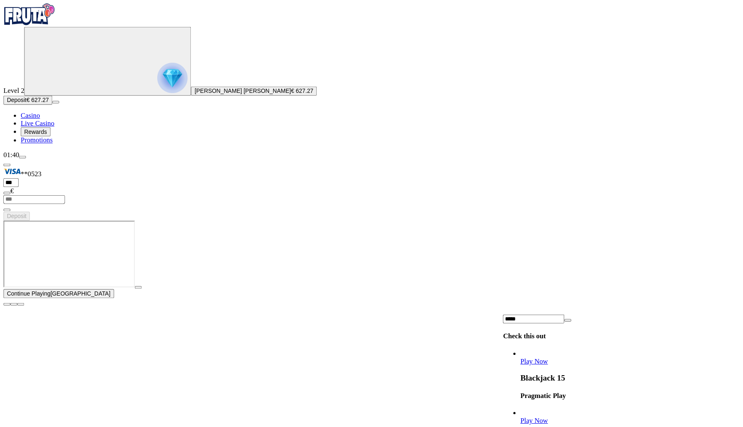
scroll to position [102, 0]
type input "*****"
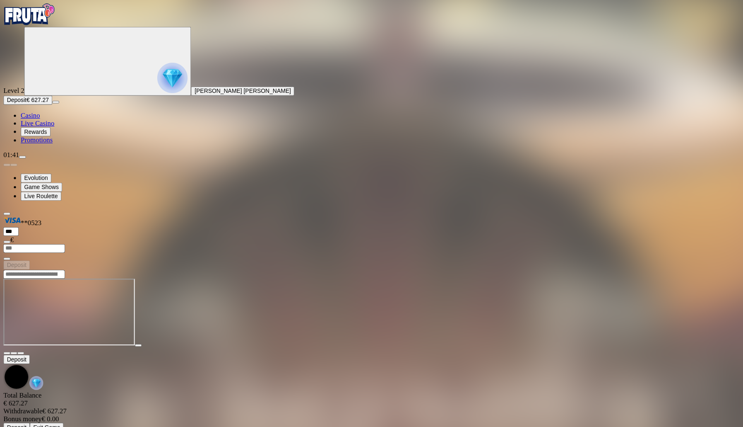
click at [38, 114] on span "Casino" at bounding box center [29, 110] width 18 height 7
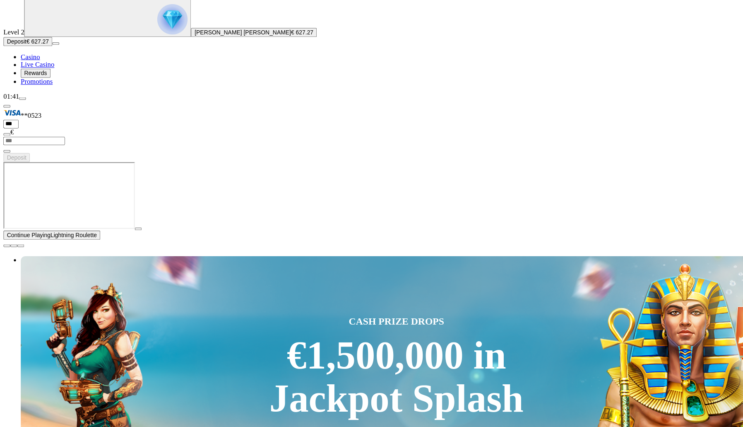
scroll to position [69, 0]
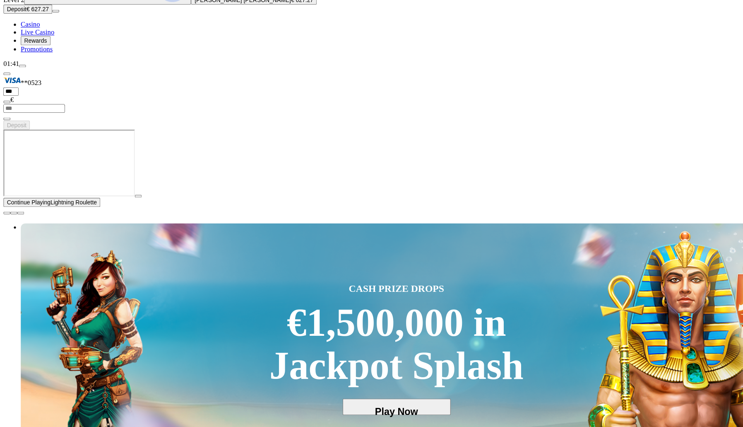
click at [133, 206] on span "play icon" at bounding box center [133, 206] width 0 height 0
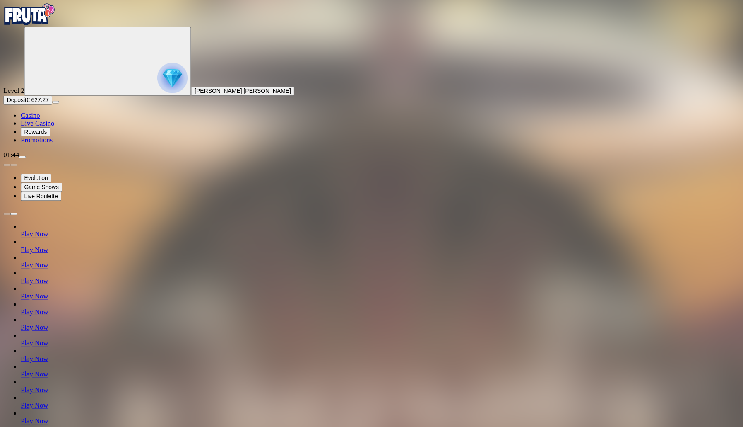
click at [38, 114] on span "Casino" at bounding box center [29, 110] width 18 height 7
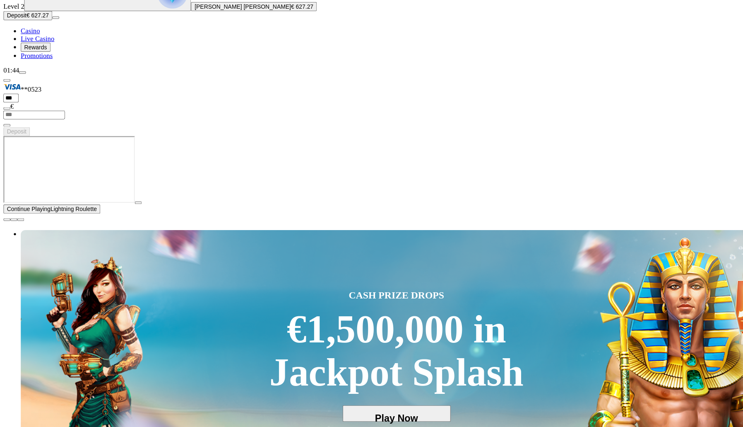
scroll to position [89, 0]
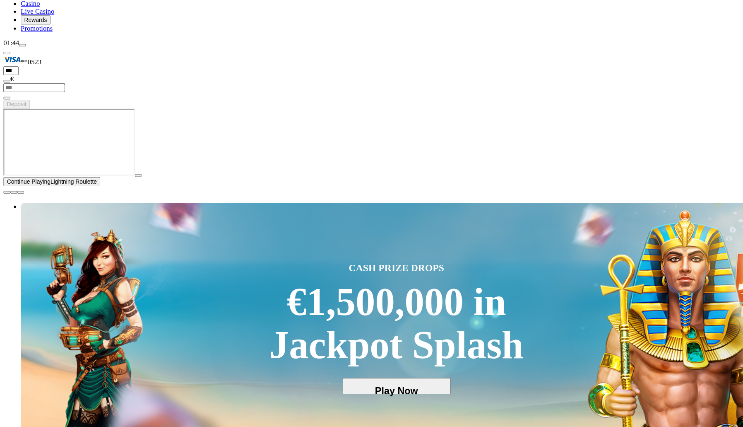
click at [133, 186] on span "play icon" at bounding box center [133, 186] width 0 height 0
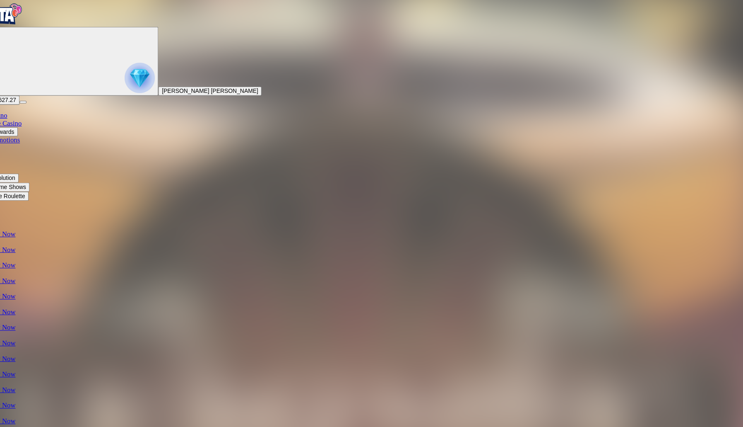
scroll to position [0, 2]
click at [16, 138] on nav "Casino Live Casino Rewards Promotions" at bounding box center [371, 122] width 737 height 31
click at [20, 114] on span "Casino" at bounding box center [29, 110] width 18 height 7
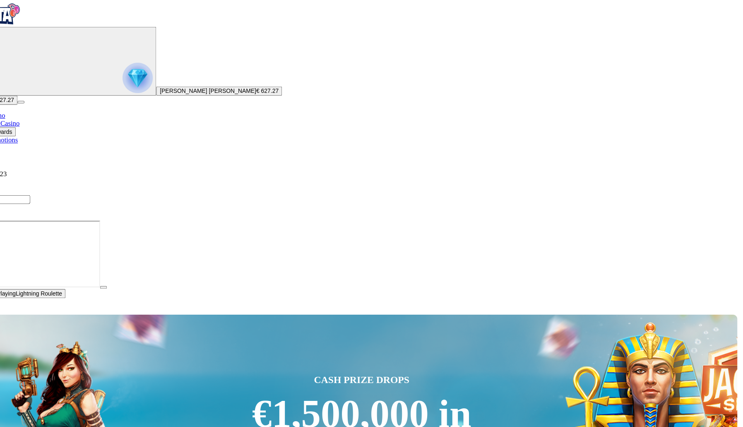
click at [18, 114] on link "Casino" at bounding box center [27, 110] width 18 height 7
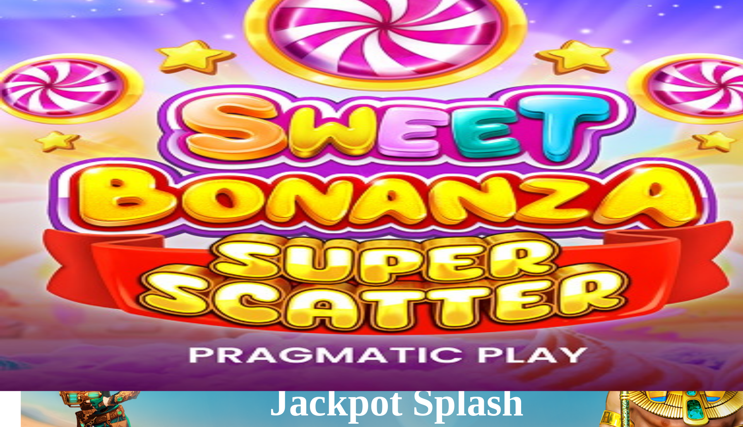
scroll to position [103, 0]
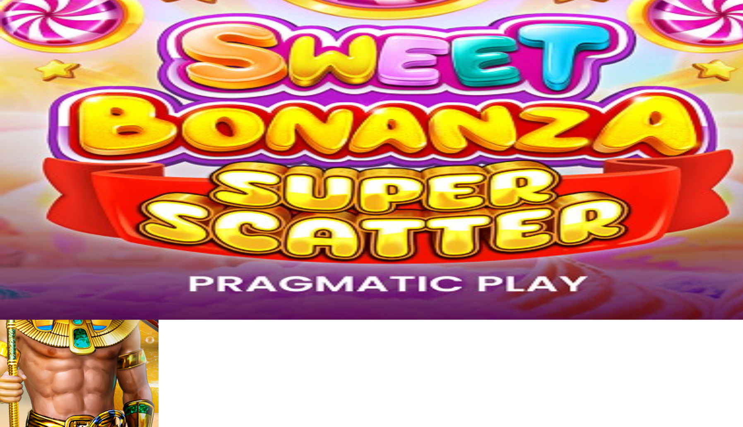
click at [136, 174] on button "button" at bounding box center [132, 172] width 7 height 2
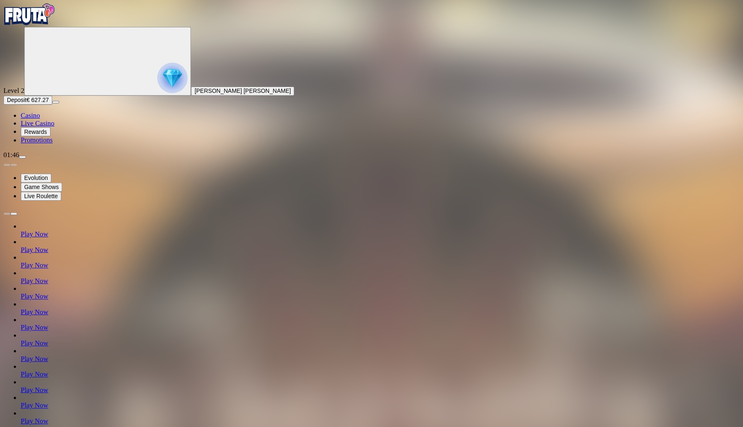
click at [38, 114] on span "Casino" at bounding box center [29, 110] width 18 height 7
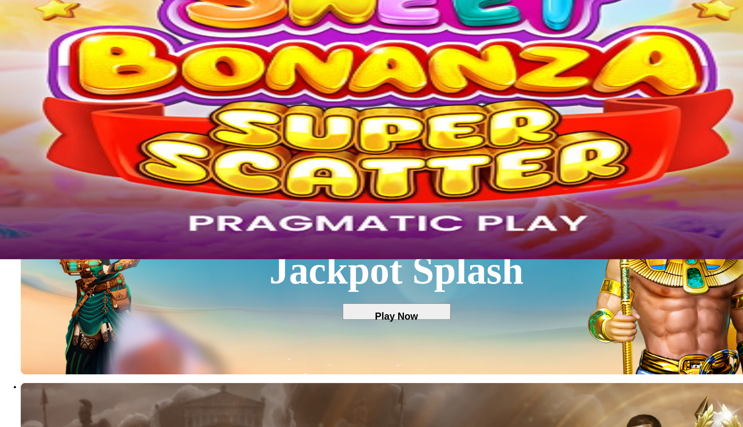
scroll to position [174, 0]
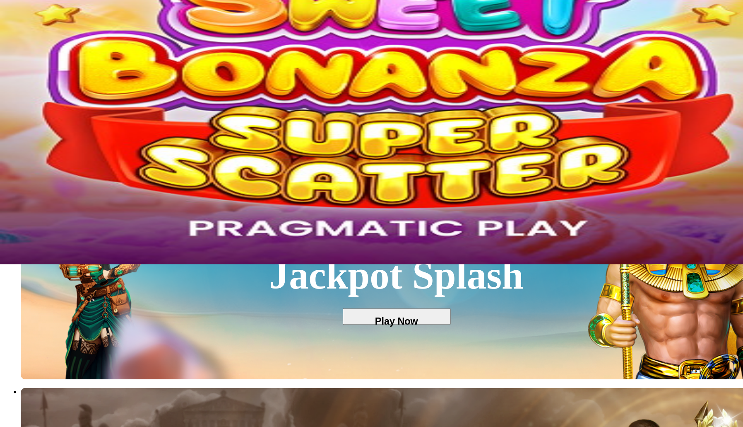
click at [136, 102] on button "button" at bounding box center [132, 101] width 7 height 2
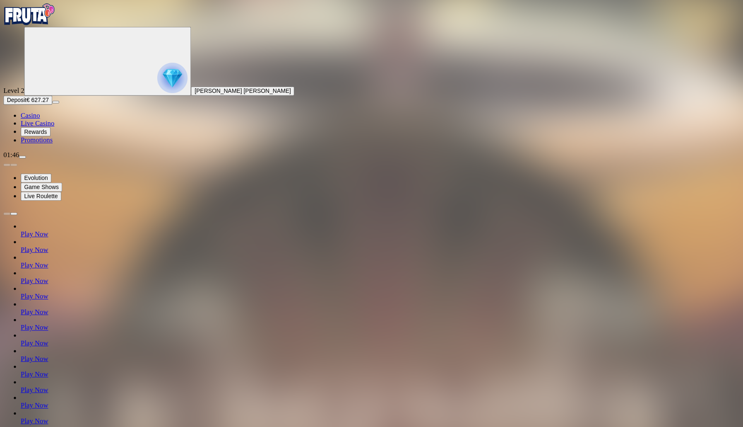
click at [38, 114] on span "Casino" at bounding box center [29, 110] width 18 height 7
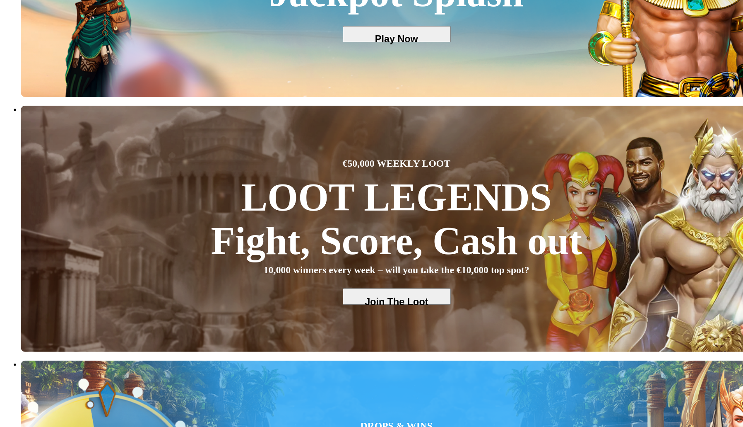
scroll to position [427, 0]
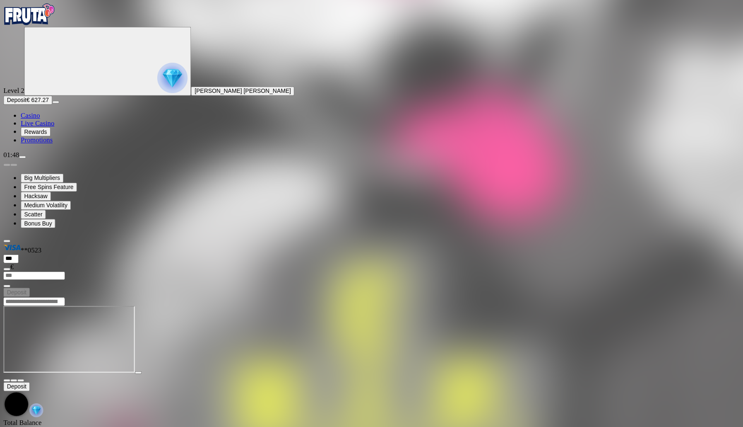
click at [38, 114] on span "Casino" at bounding box center [29, 110] width 18 height 7
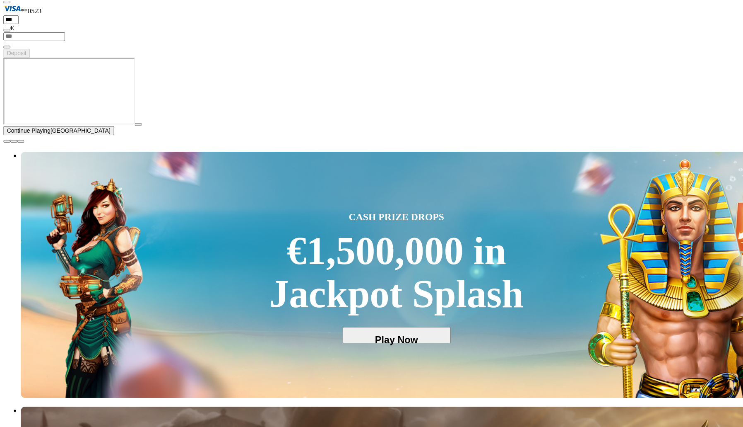
scroll to position [141, 0]
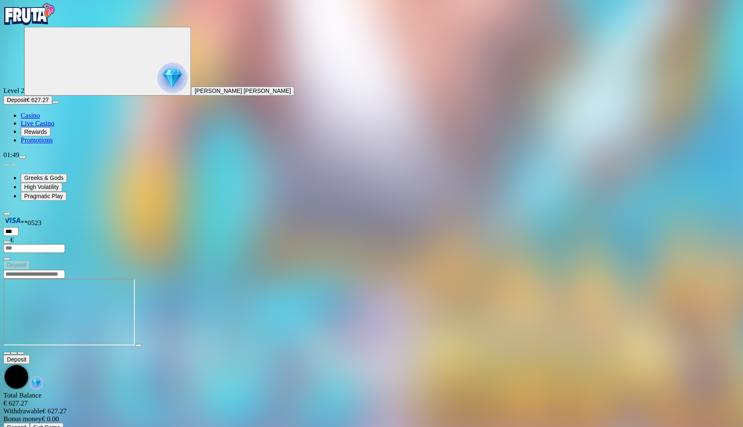
click at [38, 114] on span "Casino" at bounding box center [29, 110] width 18 height 7
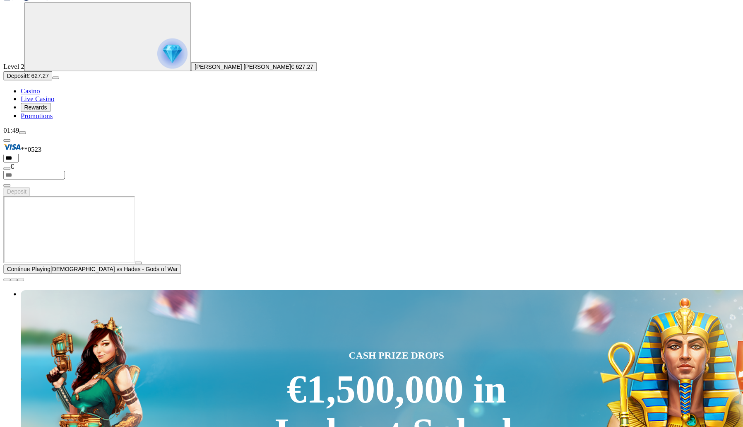
scroll to position [12, 0]
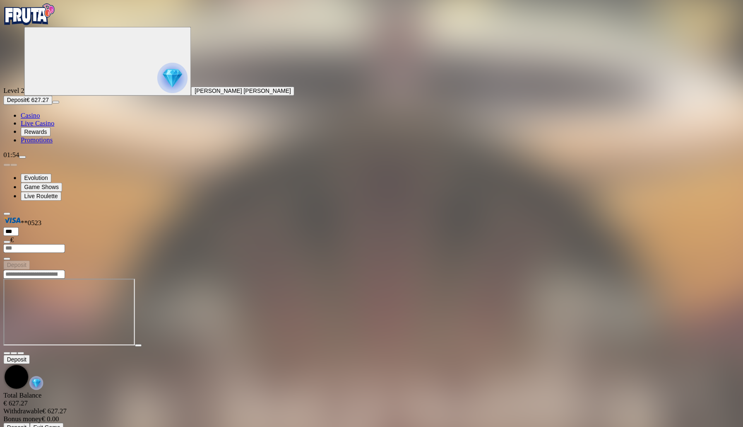
click at [151, 89] on img "Primary" at bounding box center [165, 74] width 29 height 29
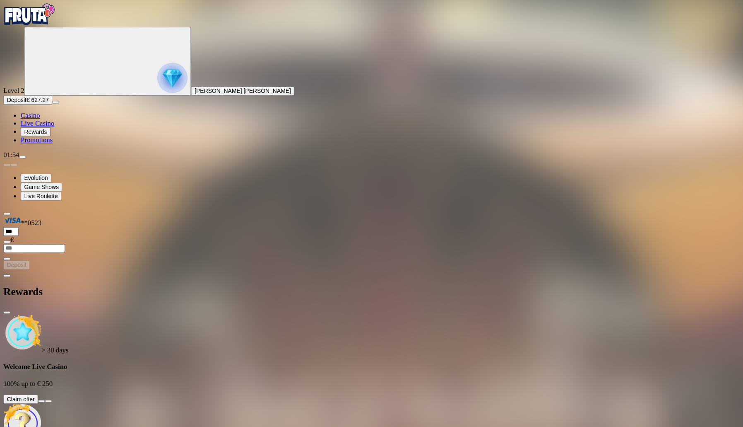
click at [7, 264] on span "chevron-left icon" at bounding box center [7, 264] width 0 height 0
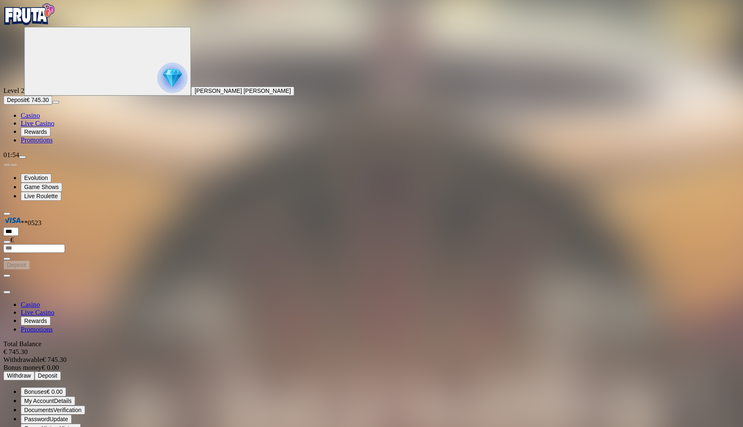
click at [38, 114] on span "Casino" at bounding box center [29, 110] width 18 height 7
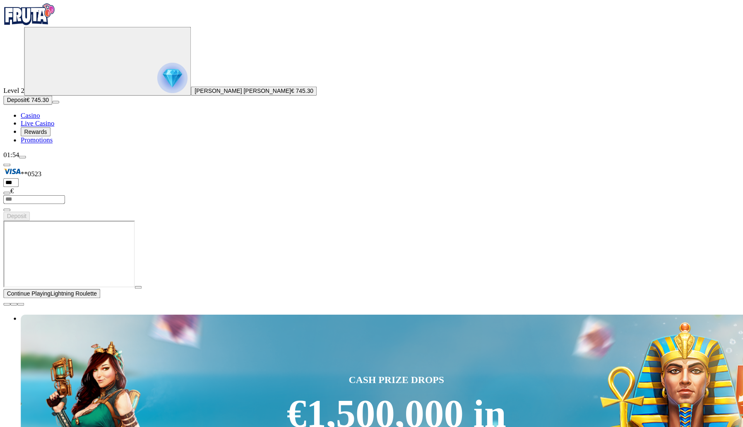
click at [136, 276] on button "button" at bounding box center [132, 275] width 7 height 2
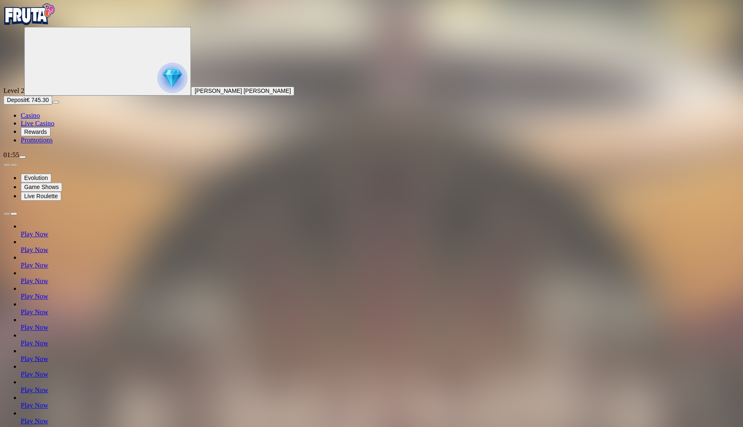
click at [38, 114] on span "Casino" at bounding box center [29, 110] width 18 height 7
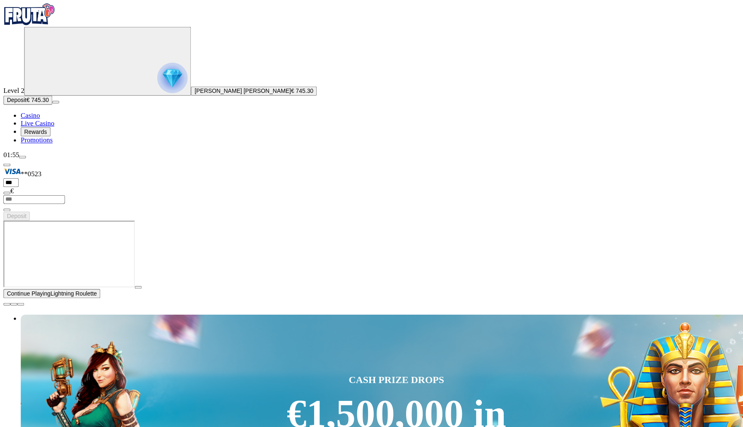
click at [38, 114] on span "Casino" at bounding box center [29, 110] width 18 height 7
click at [133, 275] on span "play icon" at bounding box center [133, 275] width 0 height 0
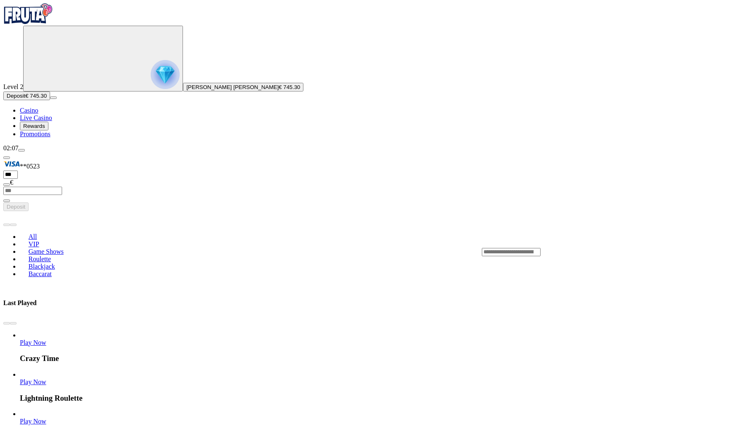
click at [38, 114] on span "Casino" at bounding box center [29, 110] width 18 height 7
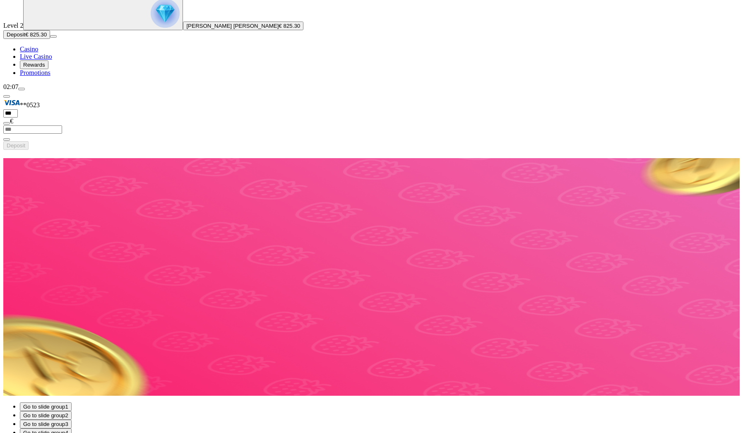
scroll to position [67, 0]
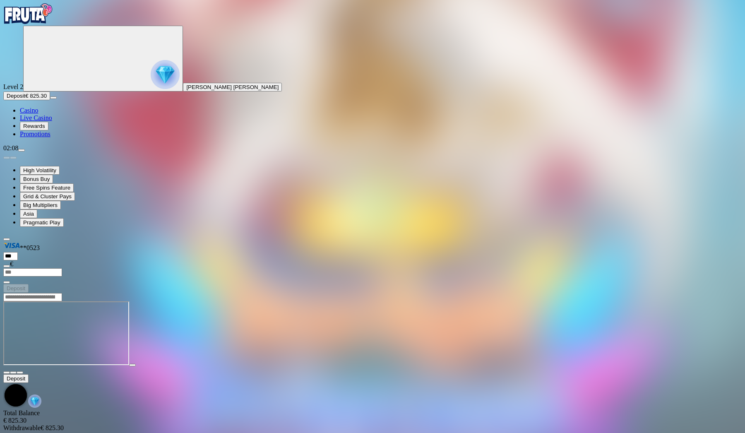
click at [7, 373] on span "close icon" at bounding box center [7, 373] width 0 height 0
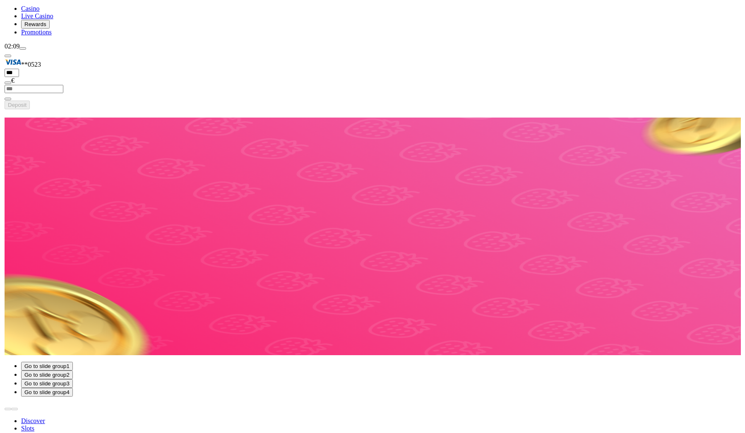
scroll to position [103, 0]
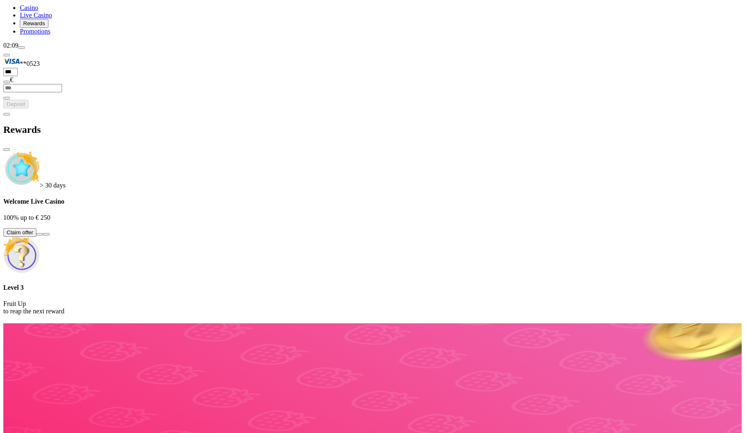
click at [7, 114] on span "chevron-left icon" at bounding box center [7, 114] width 0 height 0
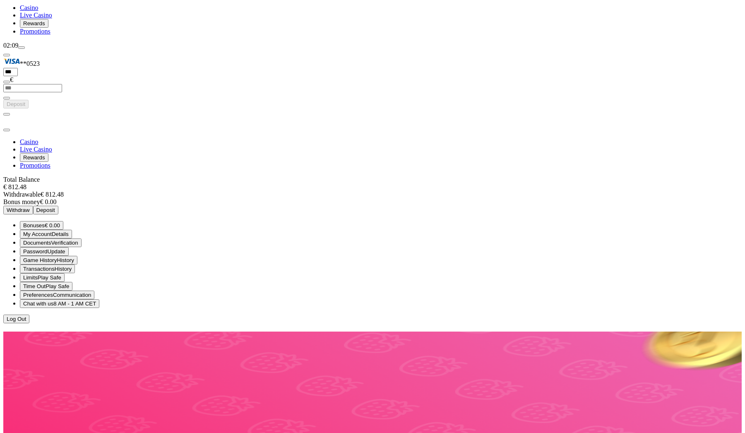
click at [30, 207] on span "Withdraw" at bounding box center [18, 210] width 23 height 6
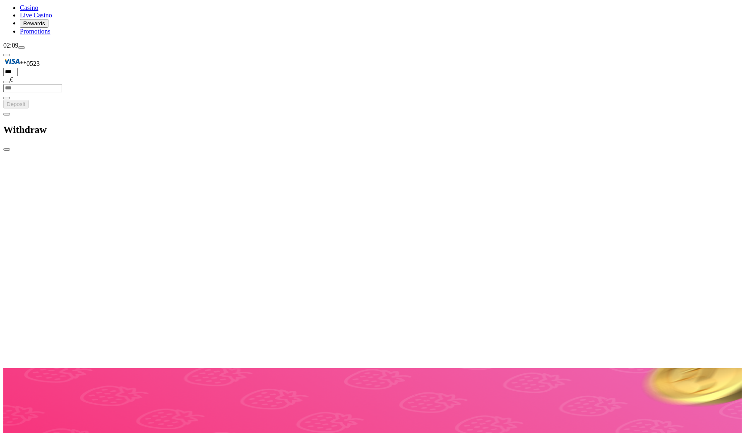
click at [7, 149] on span "close icon" at bounding box center [7, 149] width 0 height 0
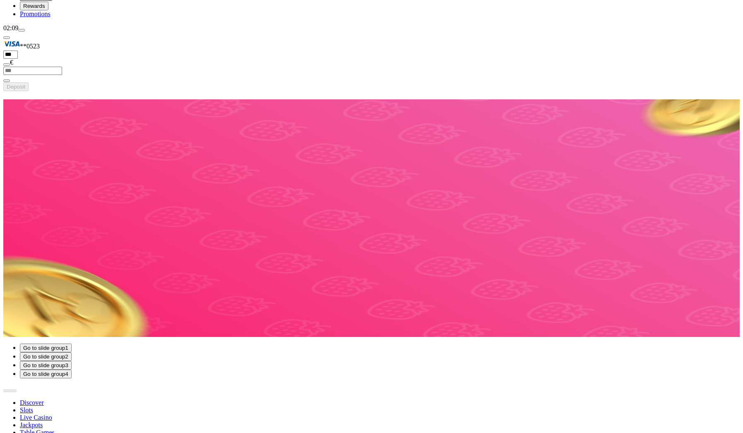
scroll to position [169, 0]
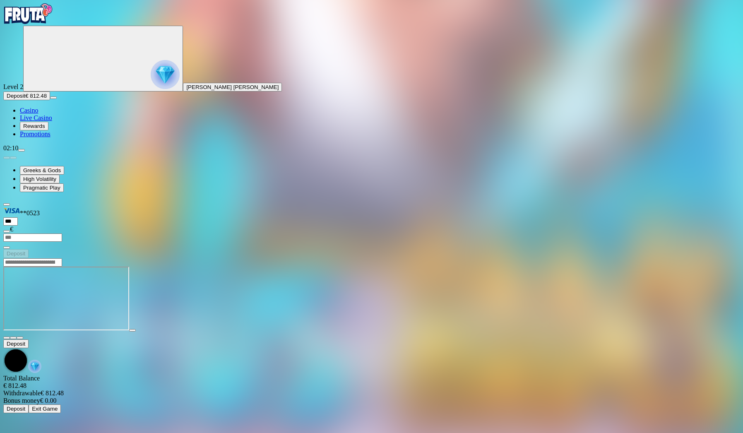
click at [7, 338] on span "close icon" at bounding box center [7, 338] width 0 height 0
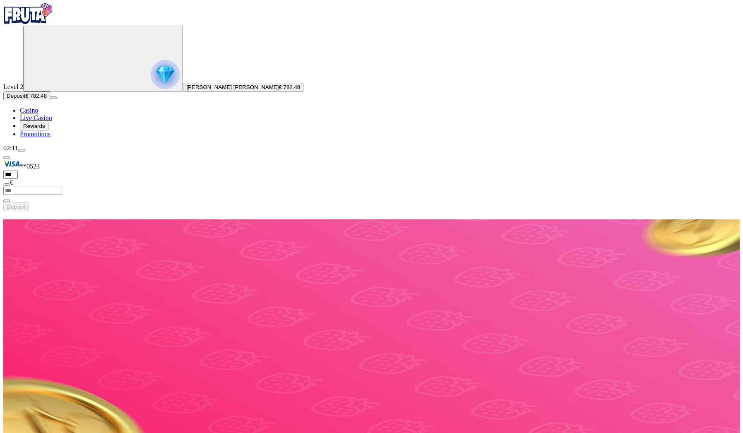
click at [46, 121] on span "Live Casino" at bounding box center [36, 117] width 32 height 7
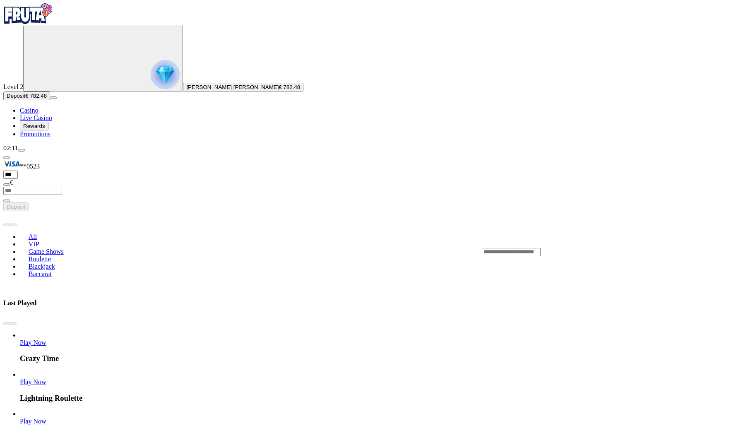
click at [20, 347] on link "Crazy Time" at bounding box center [20, 347] width 0 height 0
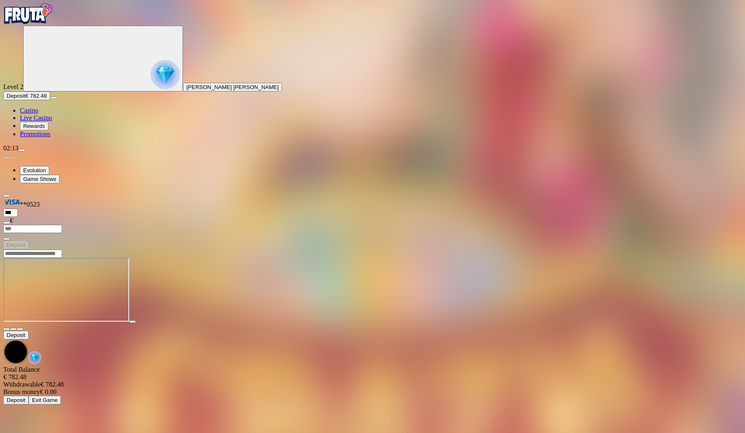
click at [7, 329] on span "close icon" at bounding box center [7, 329] width 0 height 0
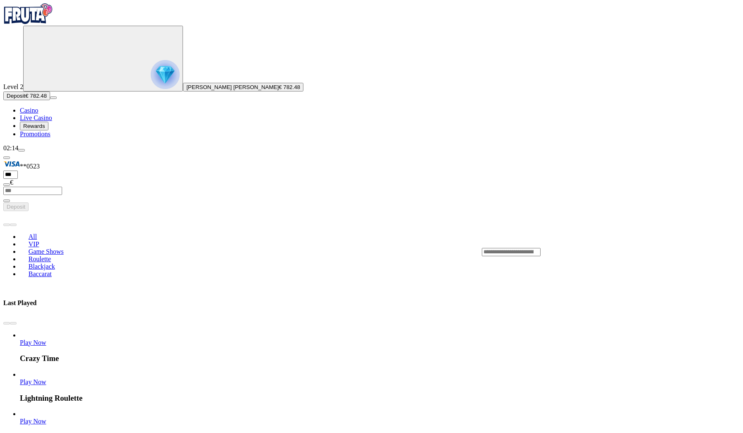
click at [38, 114] on span "Casino" at bounding box center [29, 110] width 18 height 7
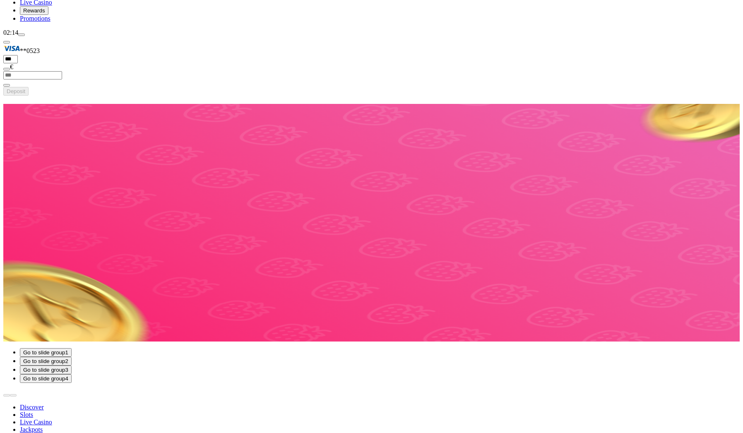
scroll to position [146, 0]
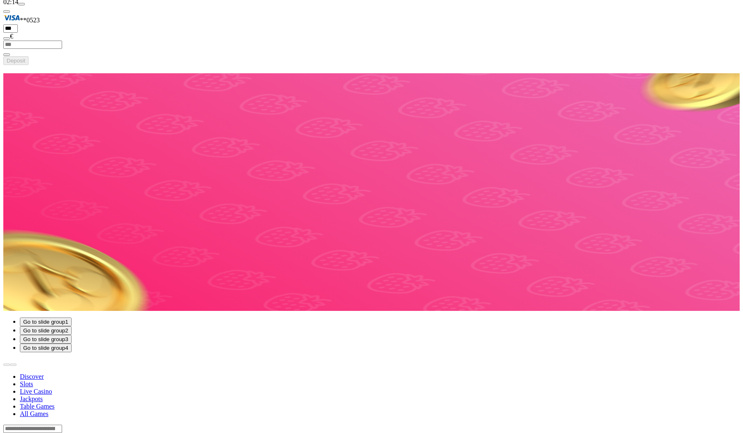
click at [52, 388] on span "Live Casino" at bounding box center [36, 391] width 32 height 7
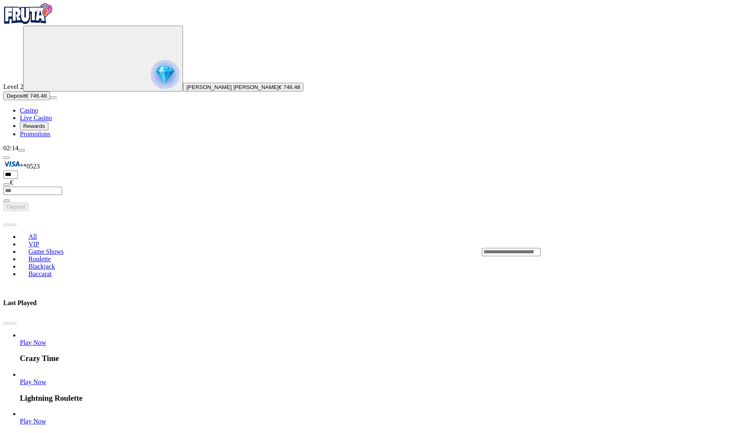
click at [541, 248] on input "Search" at bounding box center [511, 252] width 59 height 8
click at [46, 378] on link "Play Now" at bounding box center [33, 381] width 27 height 7
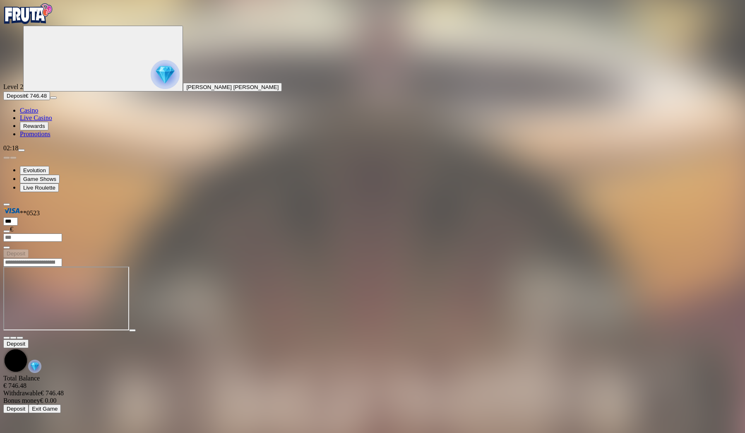
click at [729, 258] on header at bounding box center [372, 262] width 739 height 9
click at [729, 258] on main "Deposit Total Balance € 746.48 Withdrawable € 746.48 Bonus money € 0.00 Deposit…" at bounding box center [372, 335] width 739 height 155
